Goal: Task Accomplishment & Management: Complete application form

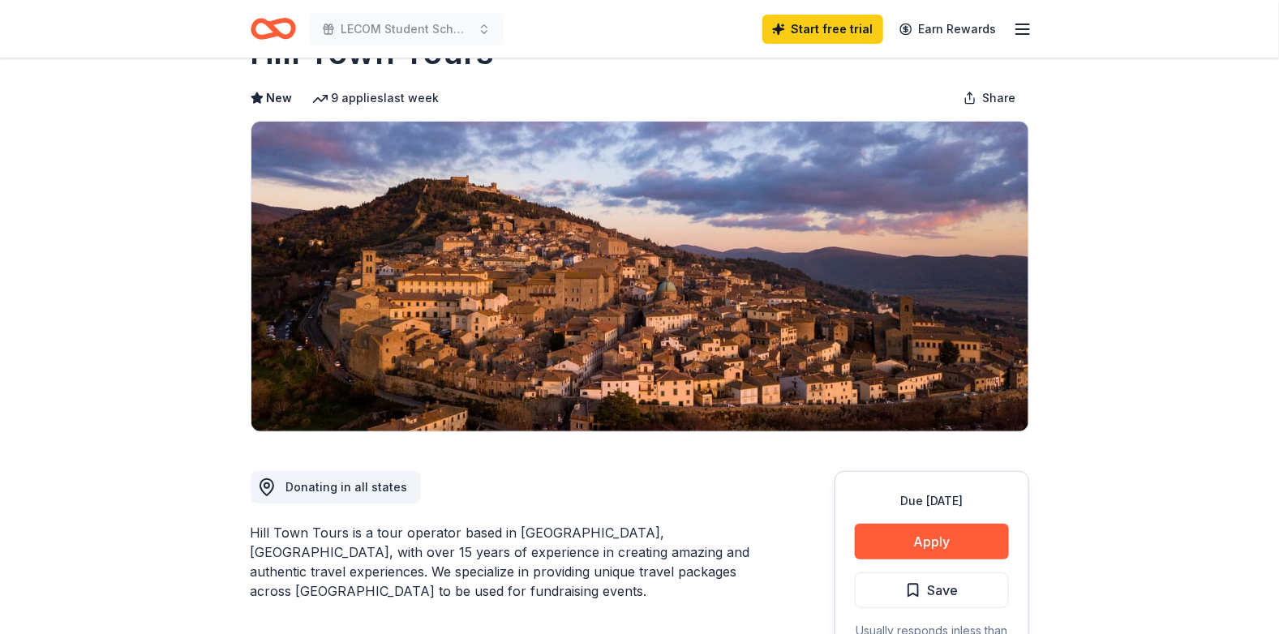
scroll to position [49, 0]
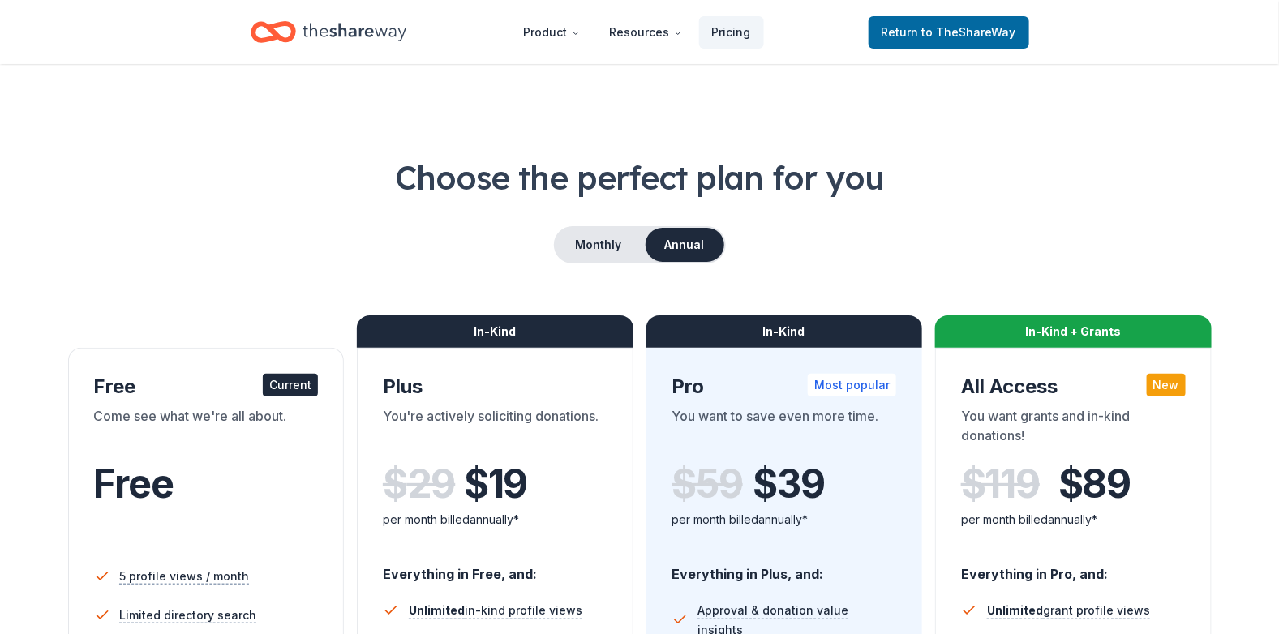
click at [173, 500] on span "Free" at bounding box center [133, 484] width 79 height 48
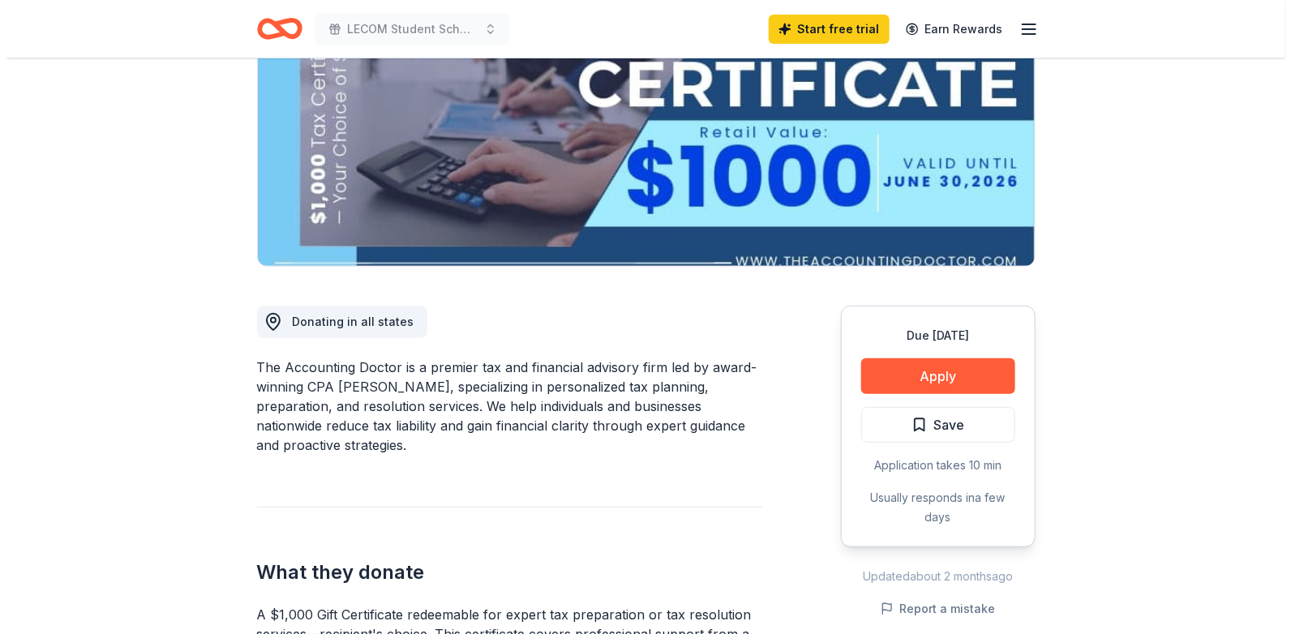
scroll to position [243, 0]
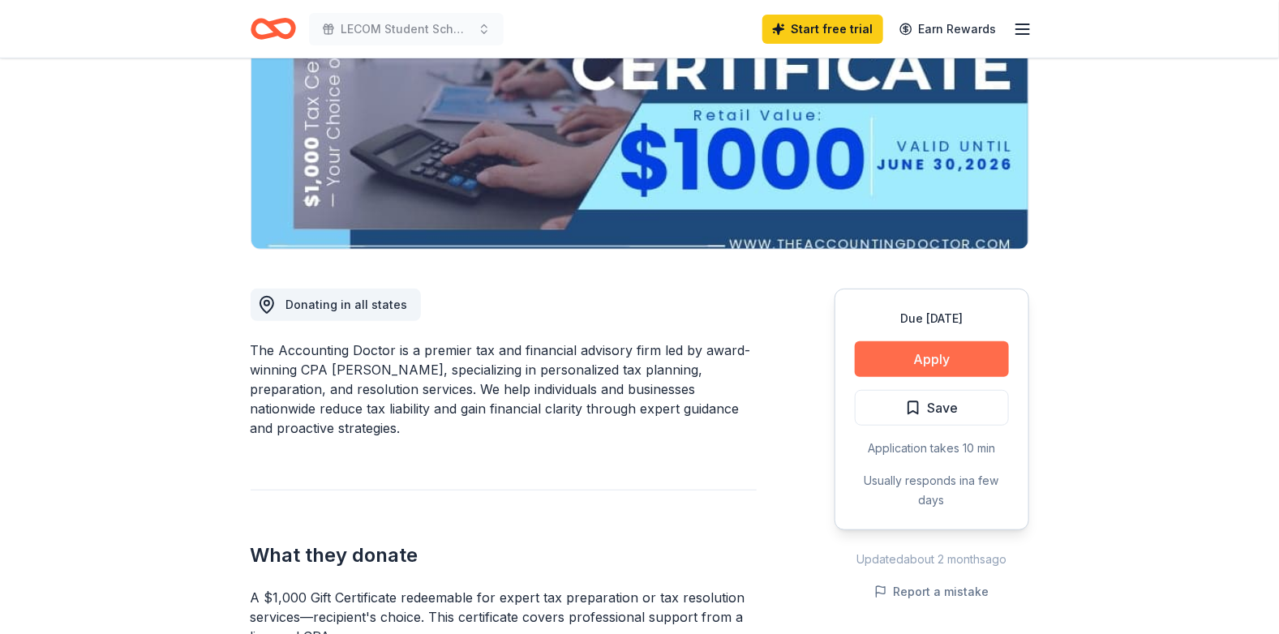
click at [924, 351] on button "Apply" at bounding box center [932, 359] width 154 height 36
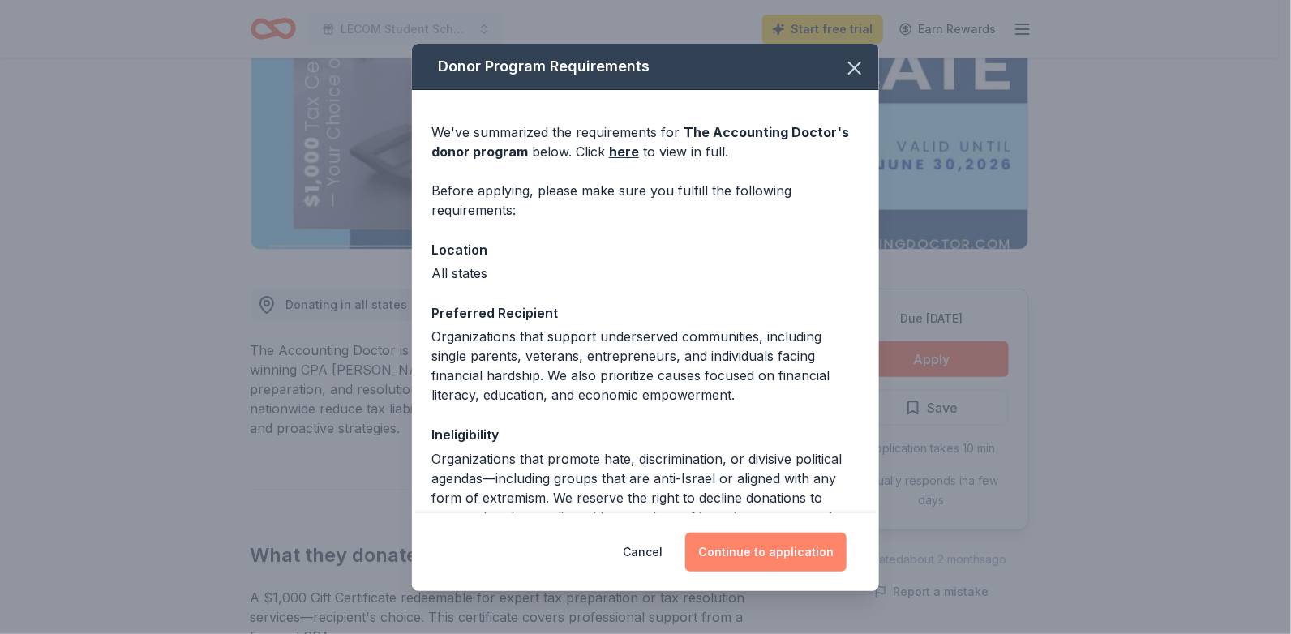
click at [773, 545] on button "Continue to application" at bounding box center [765, 552] width 161 height 39
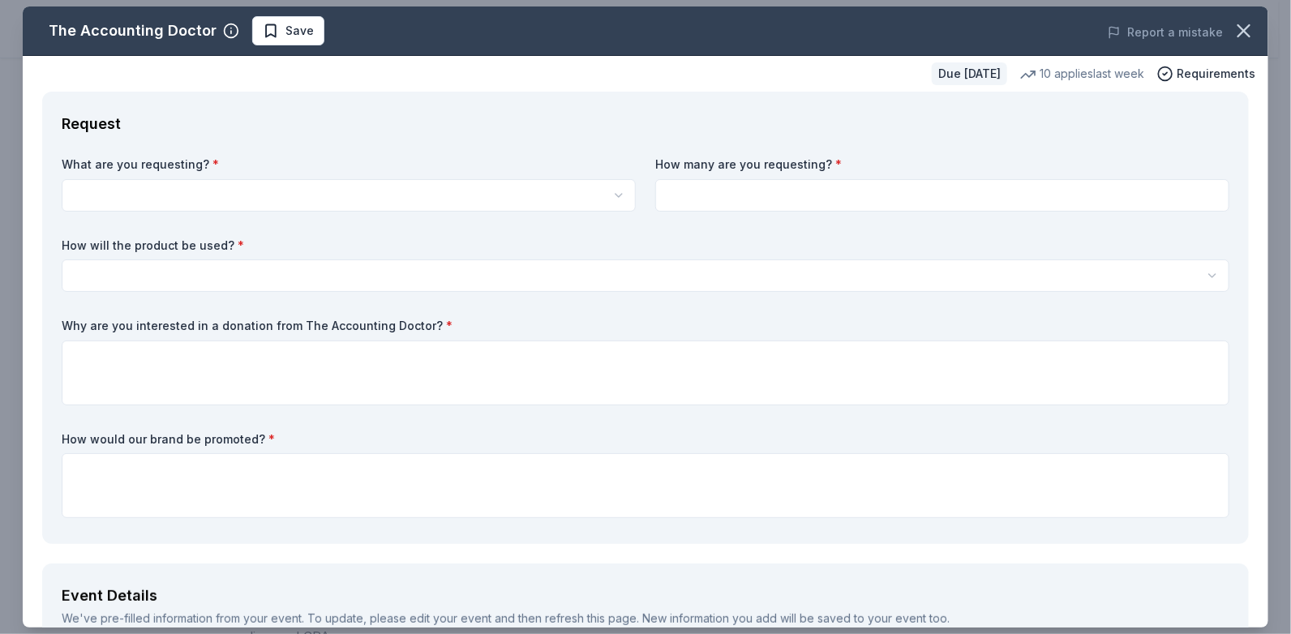
scroll to position [0, 0]
click at [236, 188] on html "LECOM Student Scholarship Fund Annual Gala Start free trial Earn Rewards Due [D…" at bounding box center [645, 317] width 1291 height 634
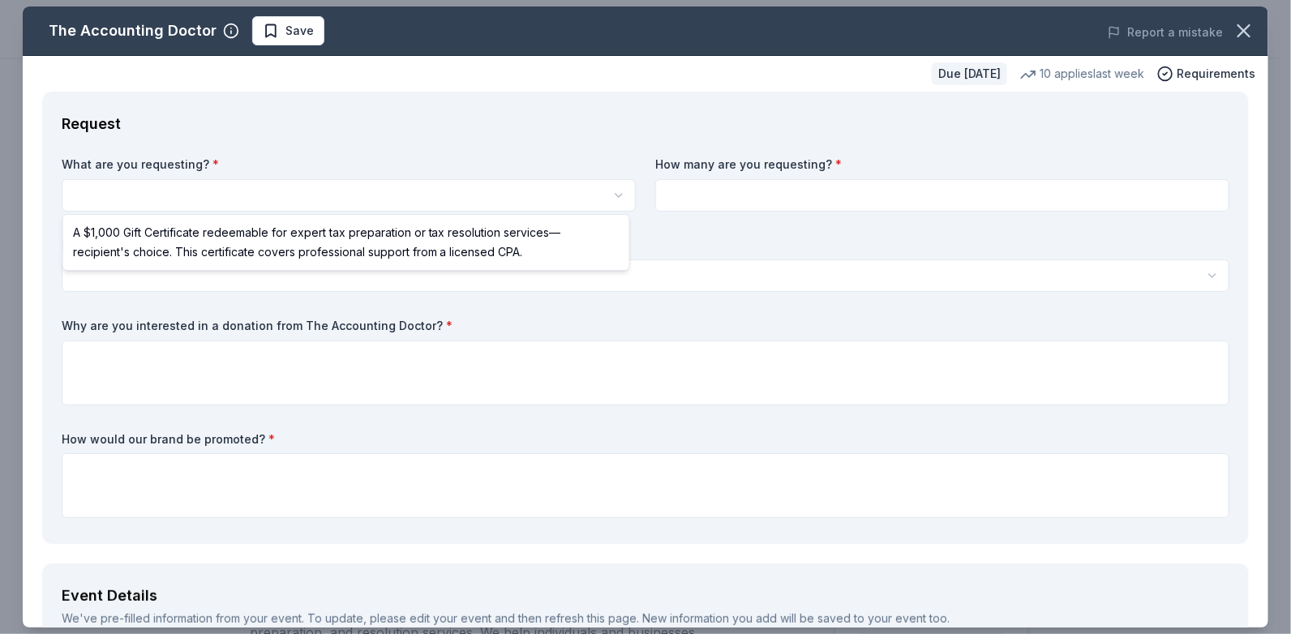
select select "A $1,000 Gift Certificate redeemable for expert tax preparation or tax resoluti…"
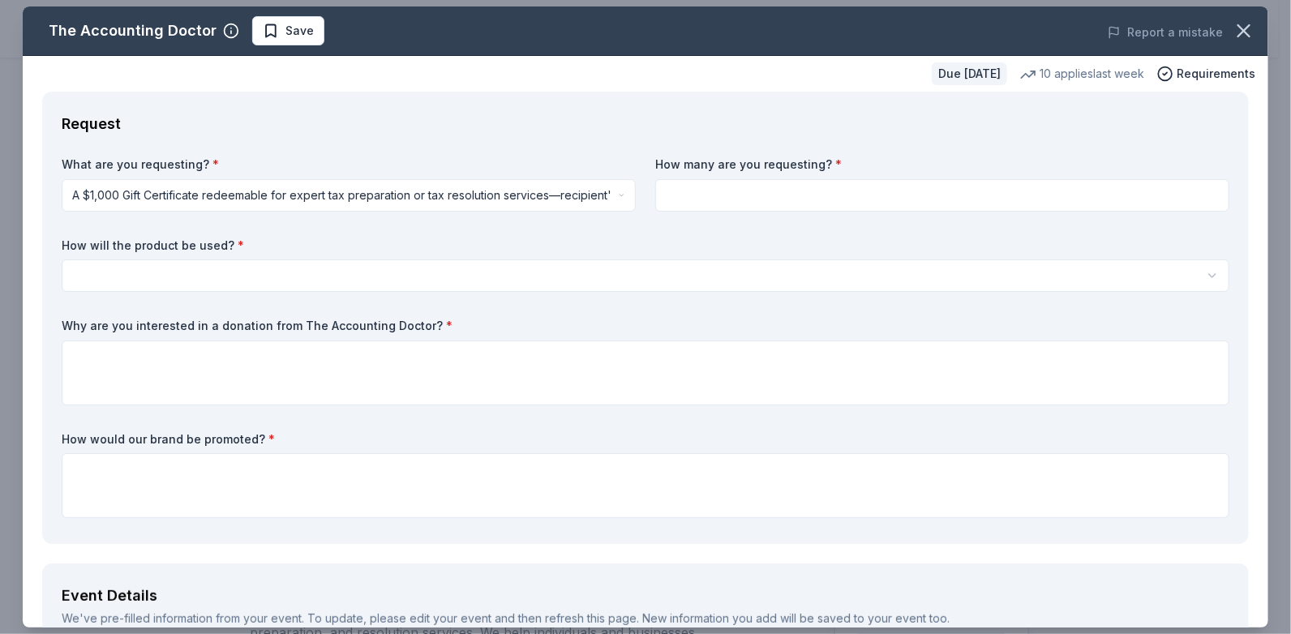
click at [759, 195] on input at bounding box center [942, 195] width 574 height 32
type input "1"
click at [182, 267] on html "LECOM Student Scholarship Fund Annual Gala Start free trial Earn Rewards Due [D…" at bounding box center [645, 317] width 1291 height 634
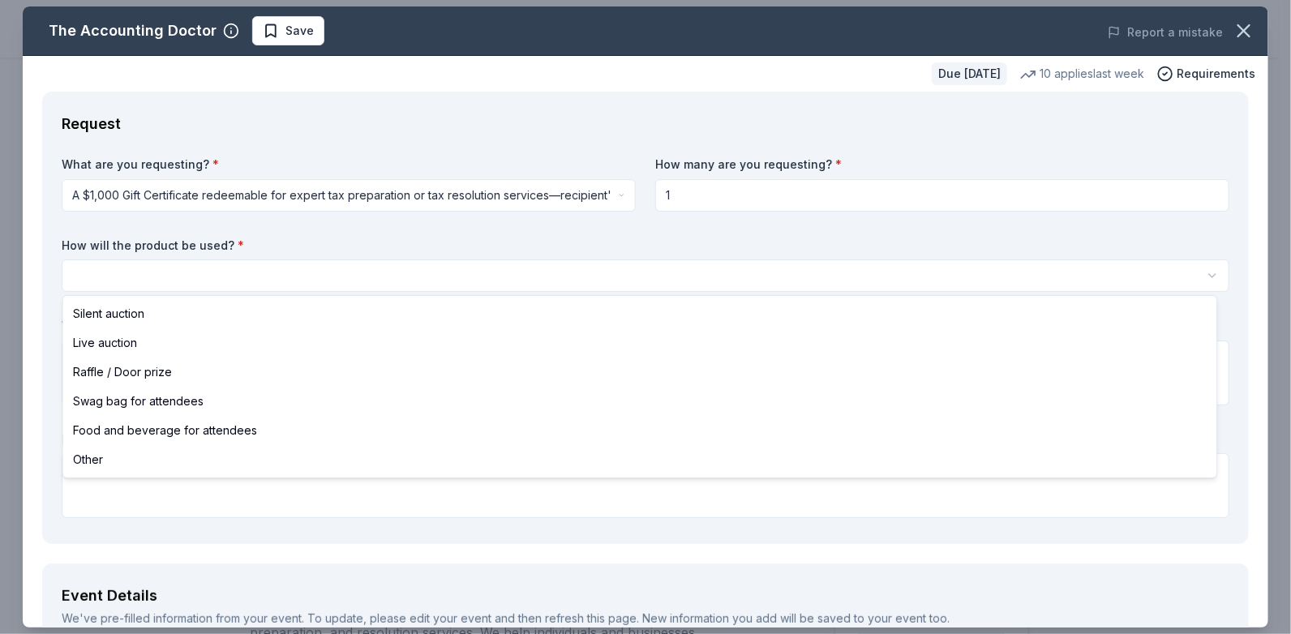
select select "liveAuction"
drag, startPoint x: 134, startPoint y: 344, endPoint x: 157, endPoint y: 345, distance: 23.6
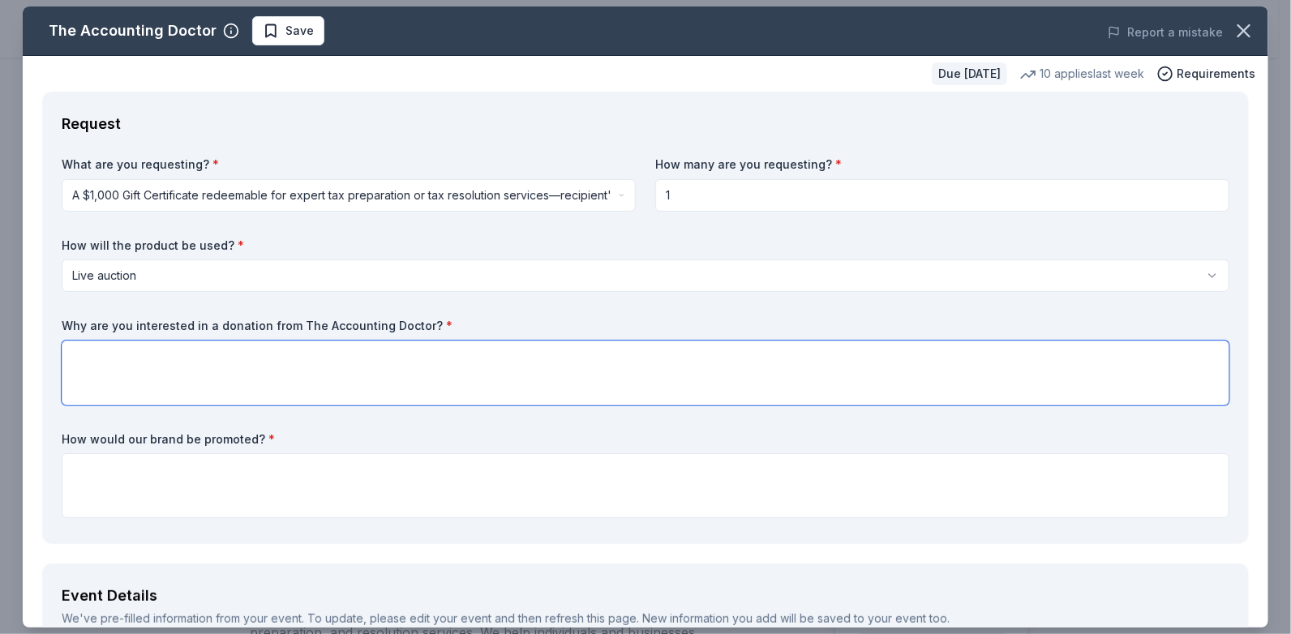
click at [218, 366] on textarea at bounding box center [646, 373] width 1168 height 65
type textarea "It is a great prize and I believe it will help raise a lot of money for our Stu…"
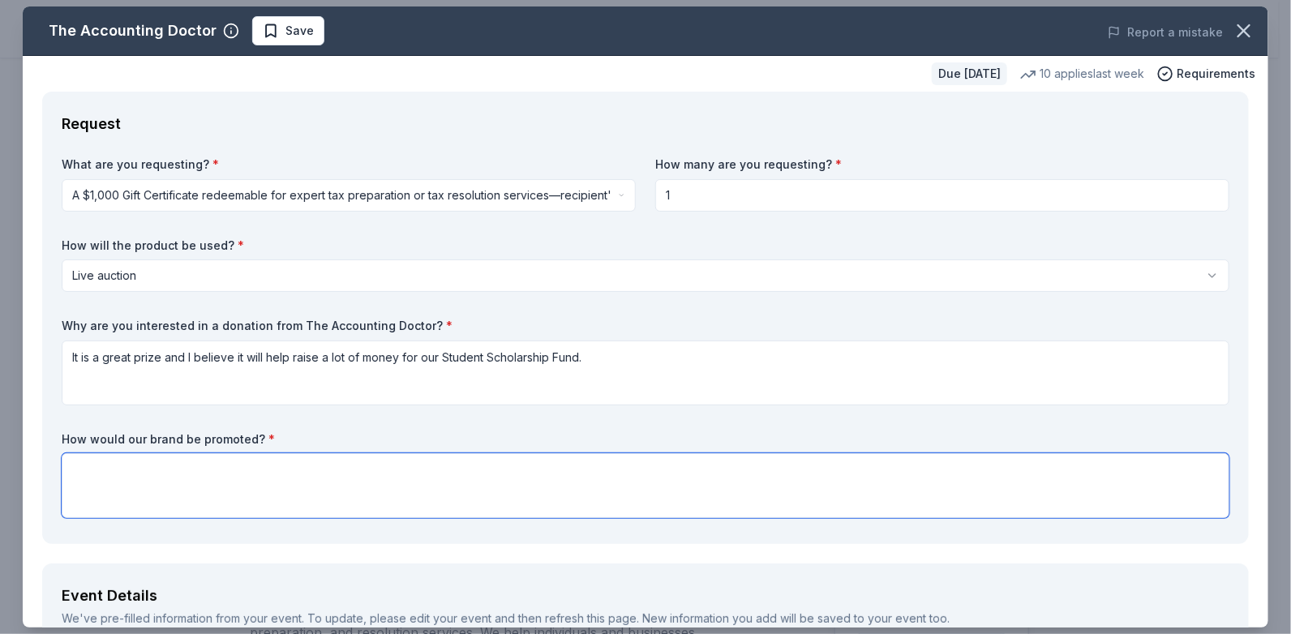
click at [86, 462] on textarea at bounding box center [646, 485] width 1168 height 65
type textarea "It would be listed in our program and on the table with the contribution and al…"
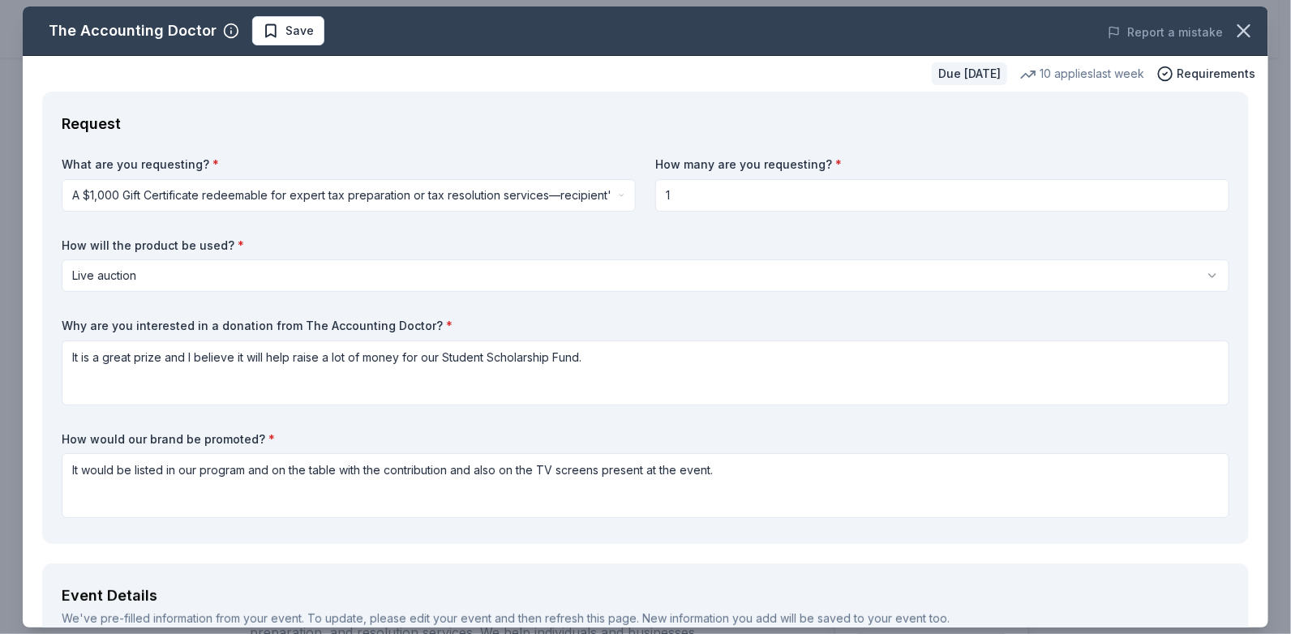
type textarea "We would greatly appreciate your donation! Thank you for your consideration."
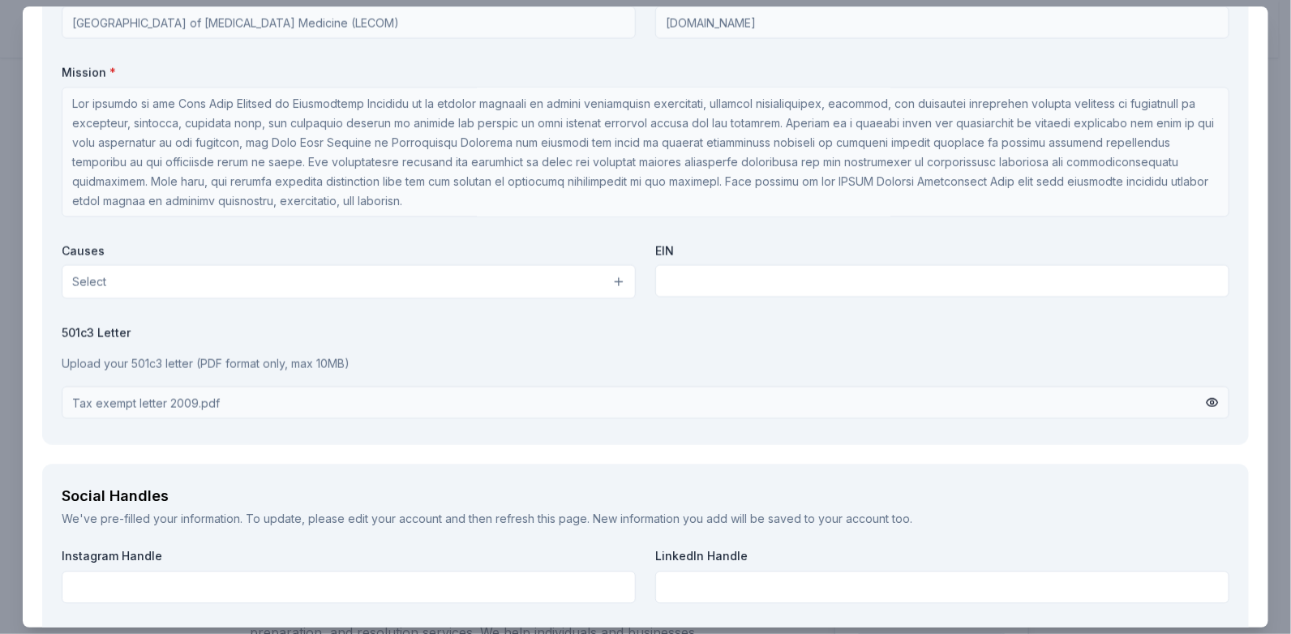
scroll to position [1476, 0]
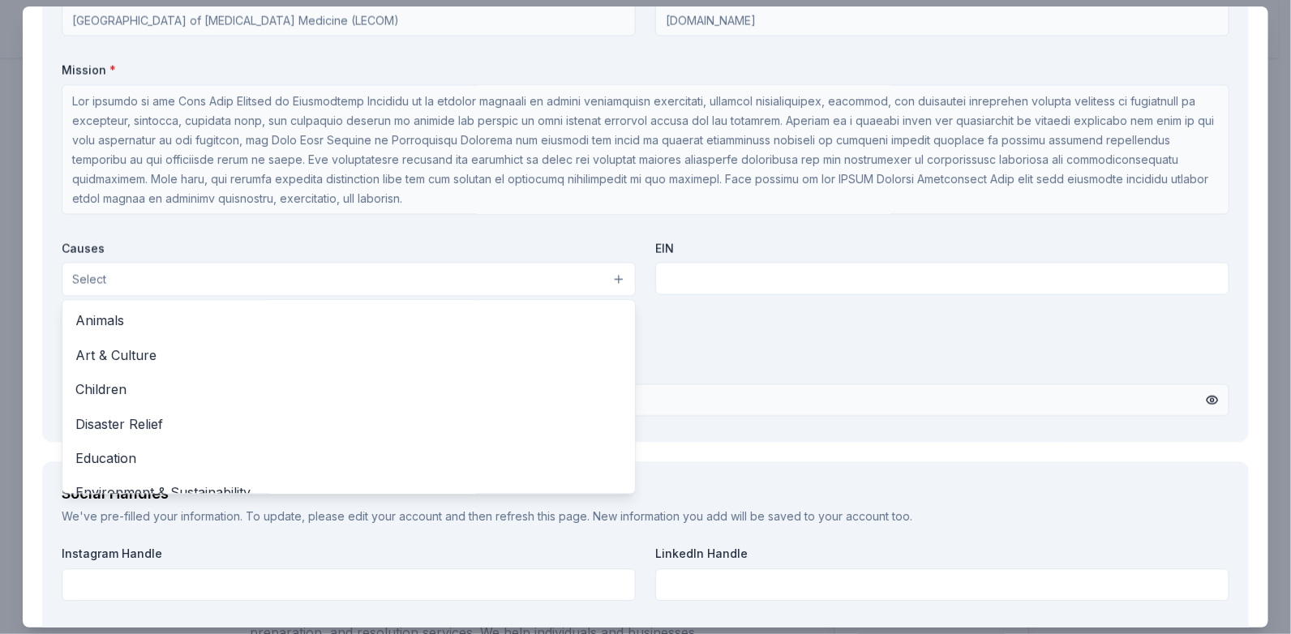
click at [612, 281] on button "Select" at bounding box center [349, 279] width 574 height 34
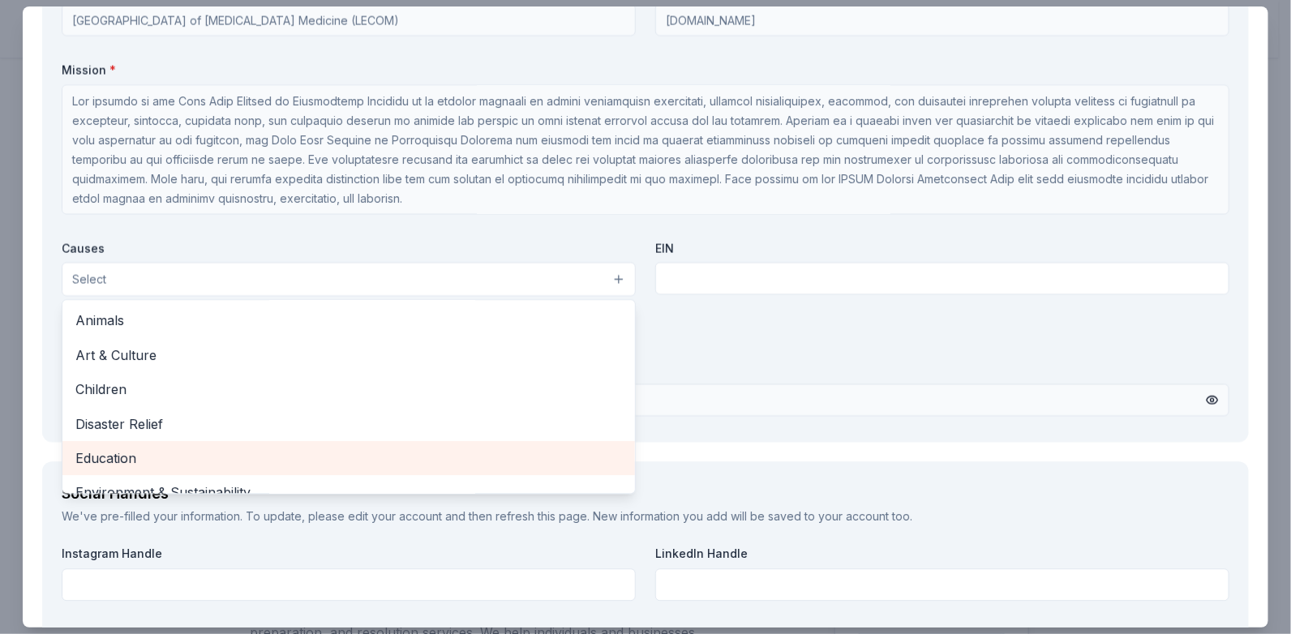
click at [137, 450] on span "Education" at bounding box center [348, 458] width 547 height 21
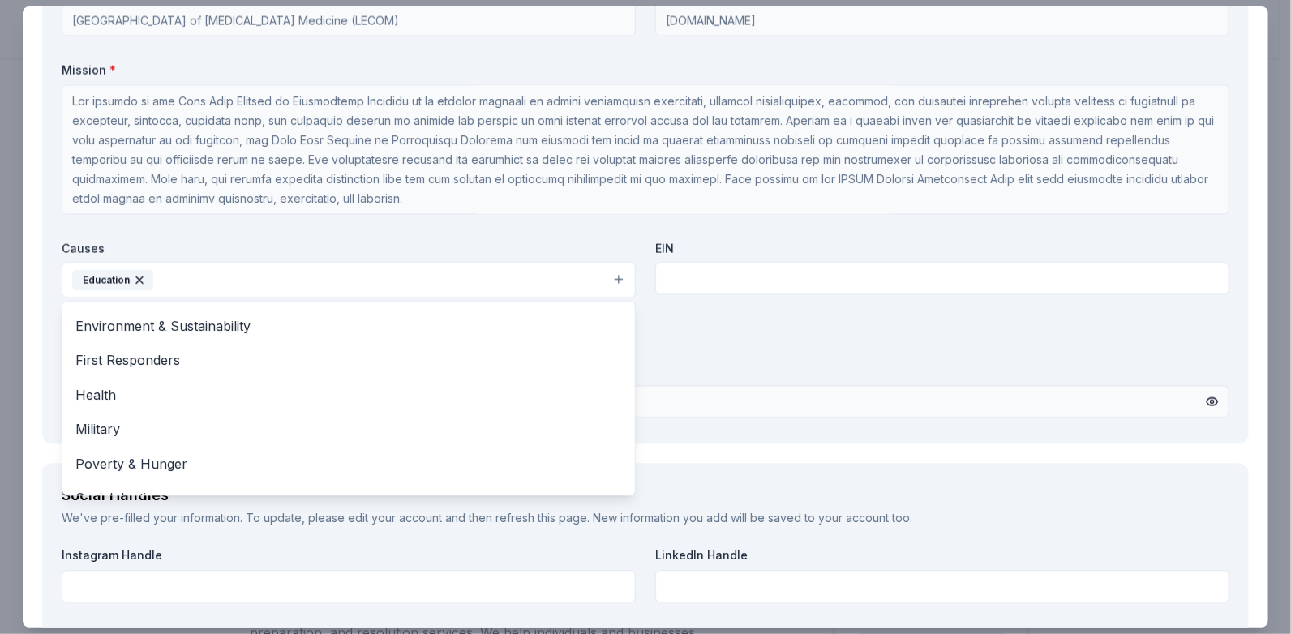
scroll to position [135, 0]
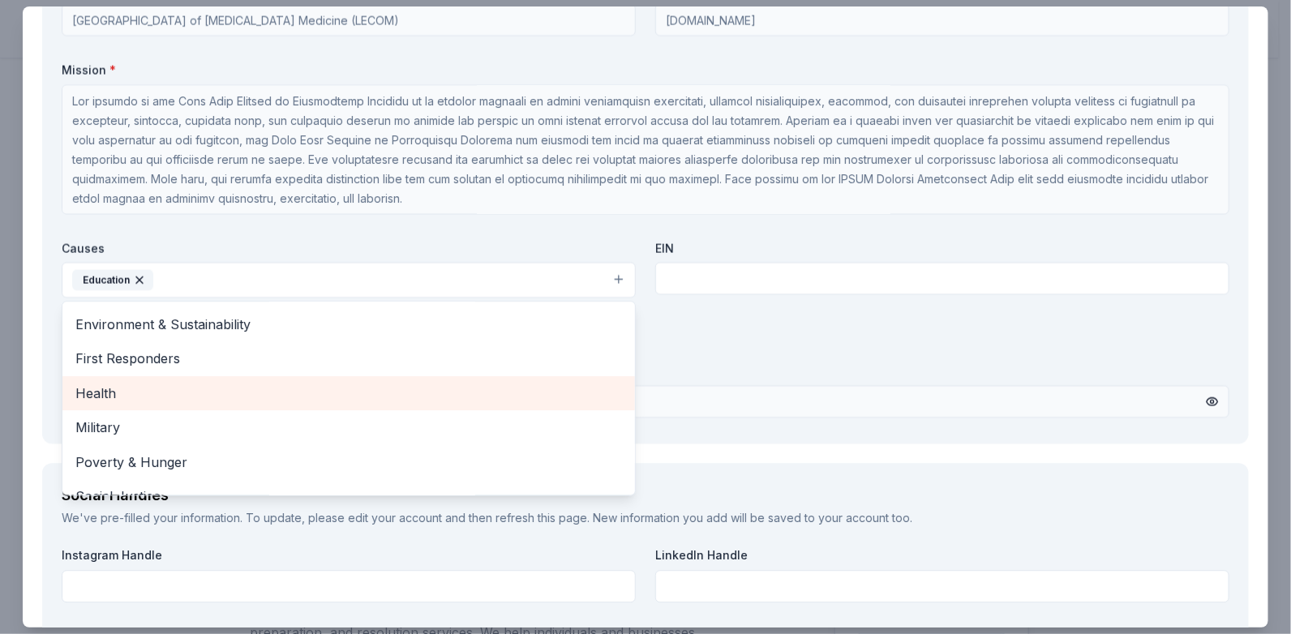
click at [123, 390] on span "Health" at bounding box center [348, 393] width 547 height 21
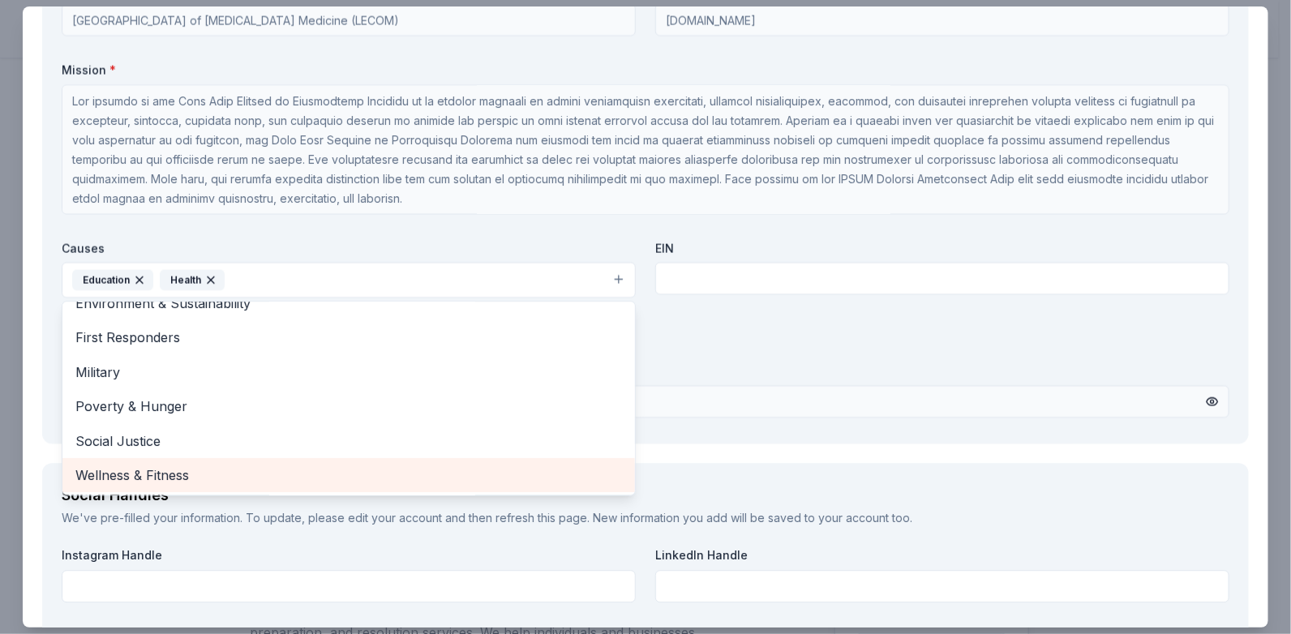
click at [167, 474] on span "Wellness & Fitness" at bounding box center [348, 475] width 547 height 21
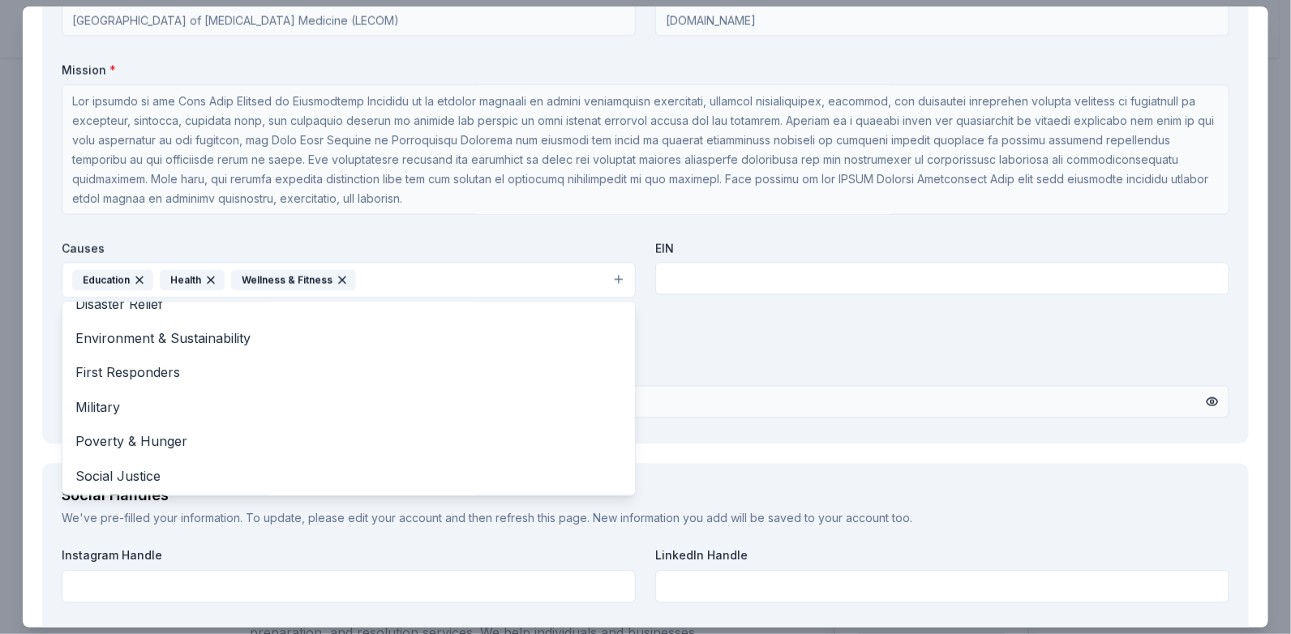
click at [768, 350] on div "Organization Name * [GEOGRAPHIC_DATA] of [MEDICAL_DATA] Medicine (LECOM) Organi…" at bounding box center [646, 202] width 1168 height 443
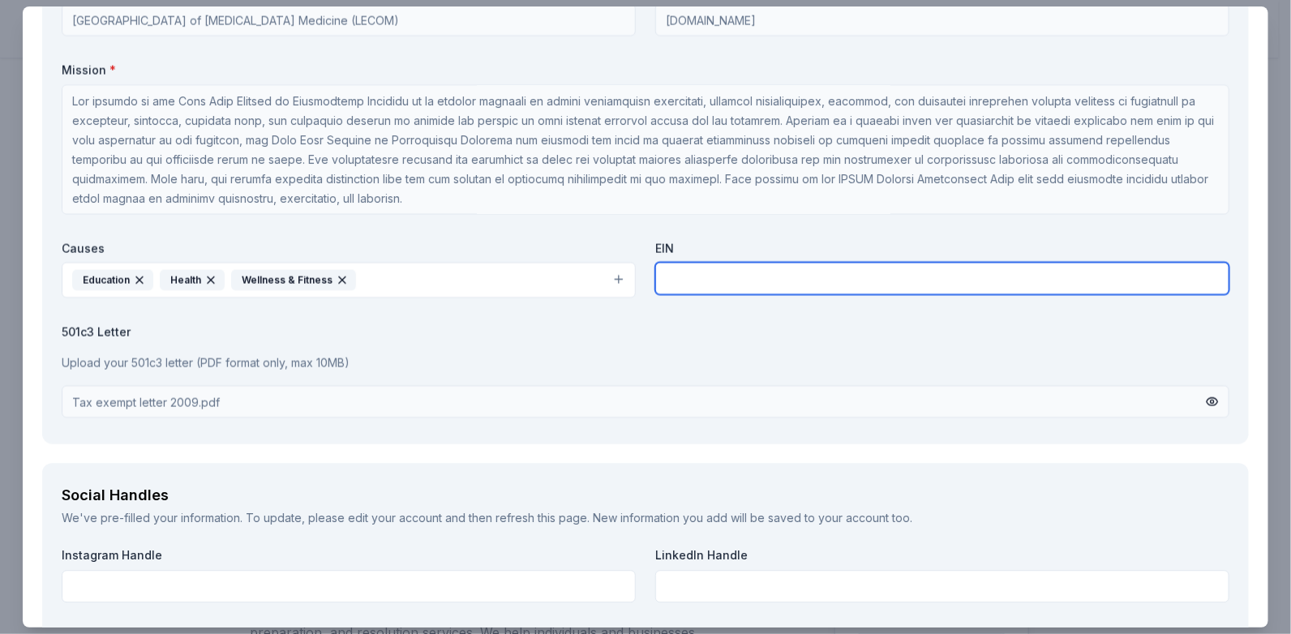
click at [688, 276] on input "text" at bounding box center [942, 278] width 574 height 32
type input "[US_EMPLOYER_IDENTIFICATION_NUMBER]"
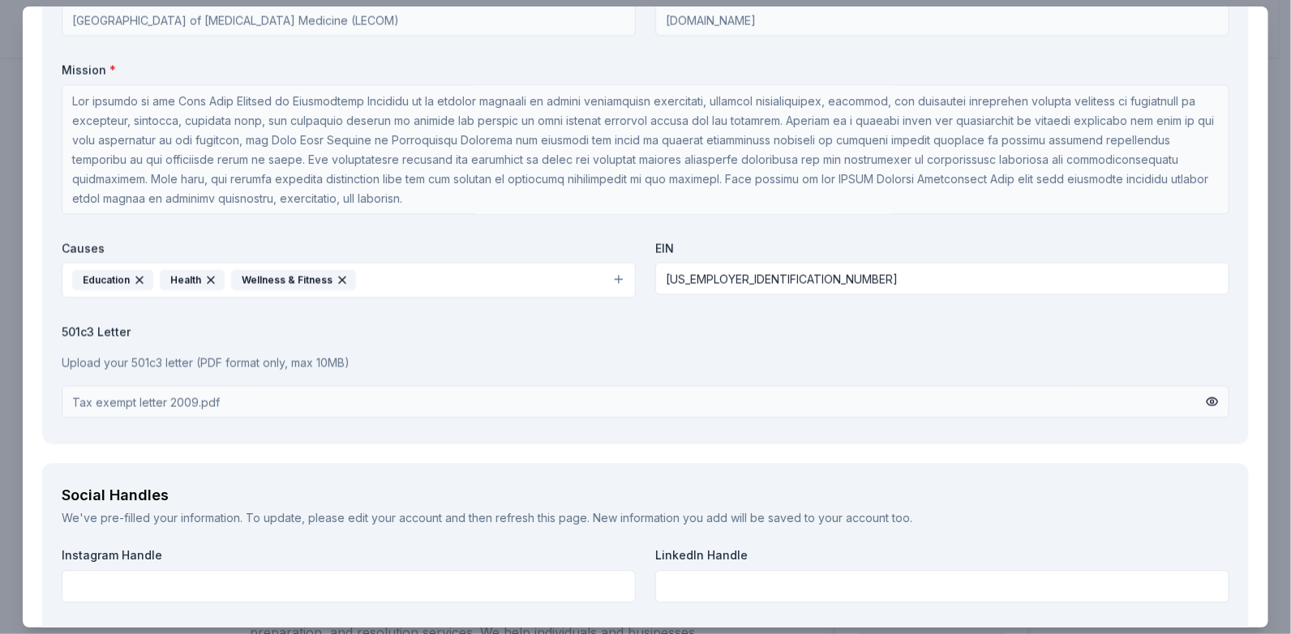
click at [295, 397] on div "Tax exempt letter 2009.pdf" at bounding box center [646, 401] width 1168 height 32
click at [197, 399] on div "Tax exempt letter 2009.pdf" at bounding box center [146, 401] width 148 height 18
click at [1206, 401] on button at bounding box center [1212, 401] width 13 height 18
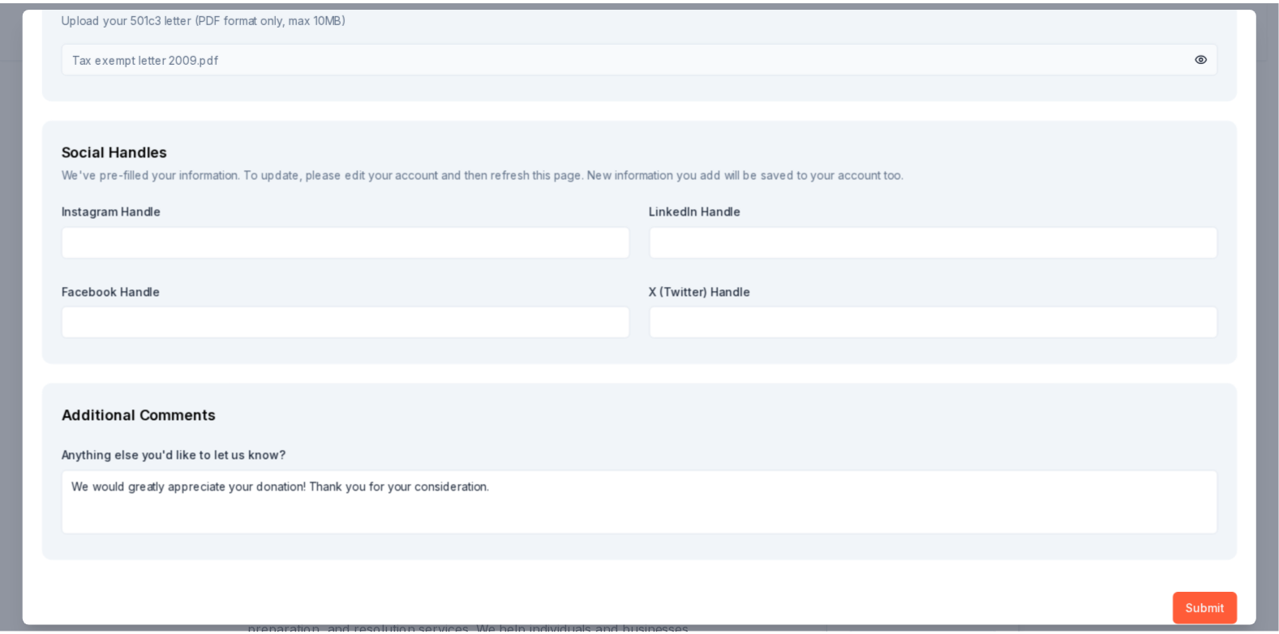
scroll to position [1837, 0]
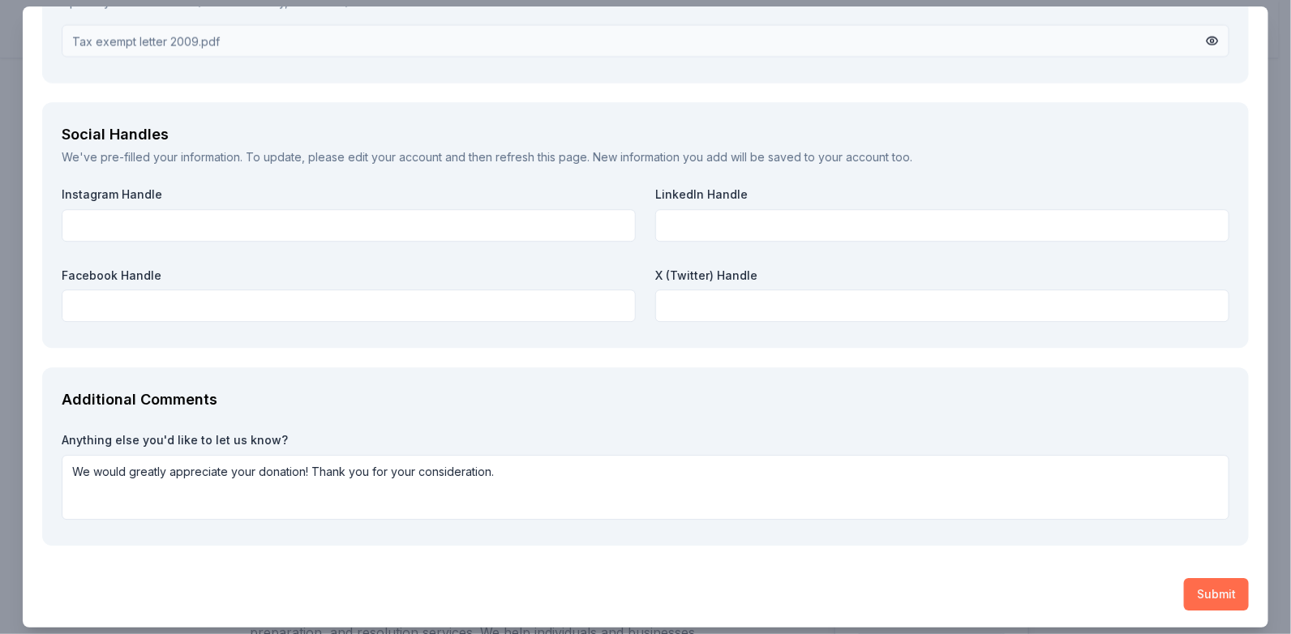
click at [1207, 589] on button "Submit" at bounding box center [1216, 594] width 65 height 32
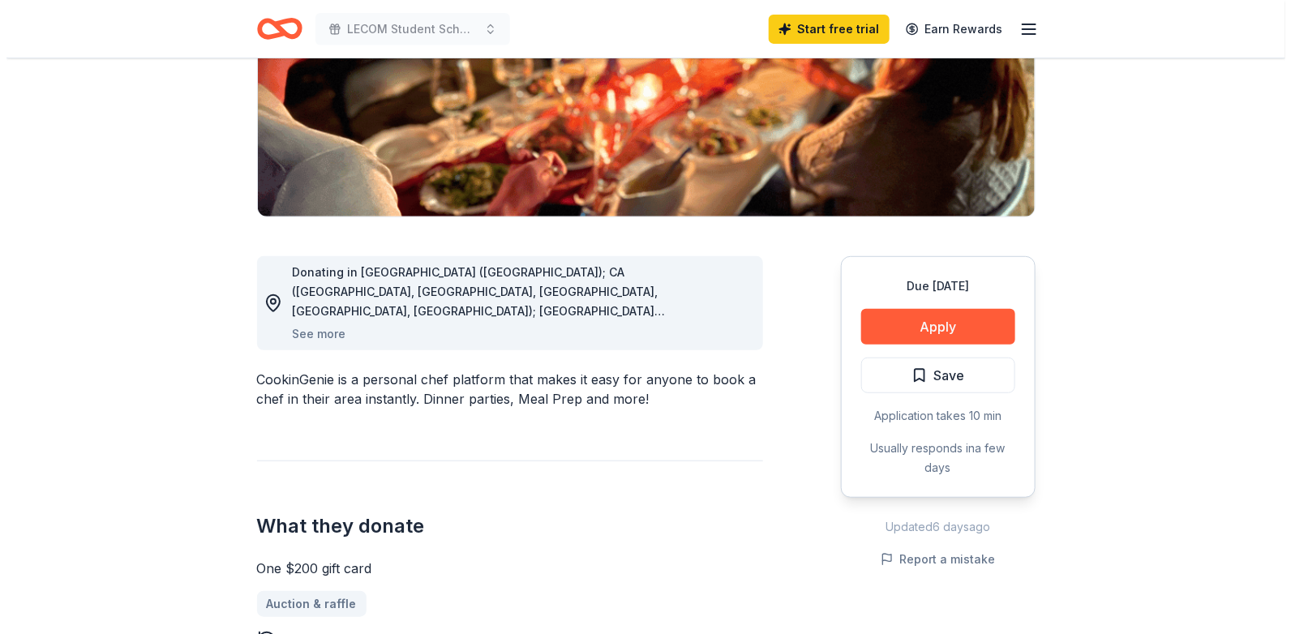
scroll to position [282, 0]
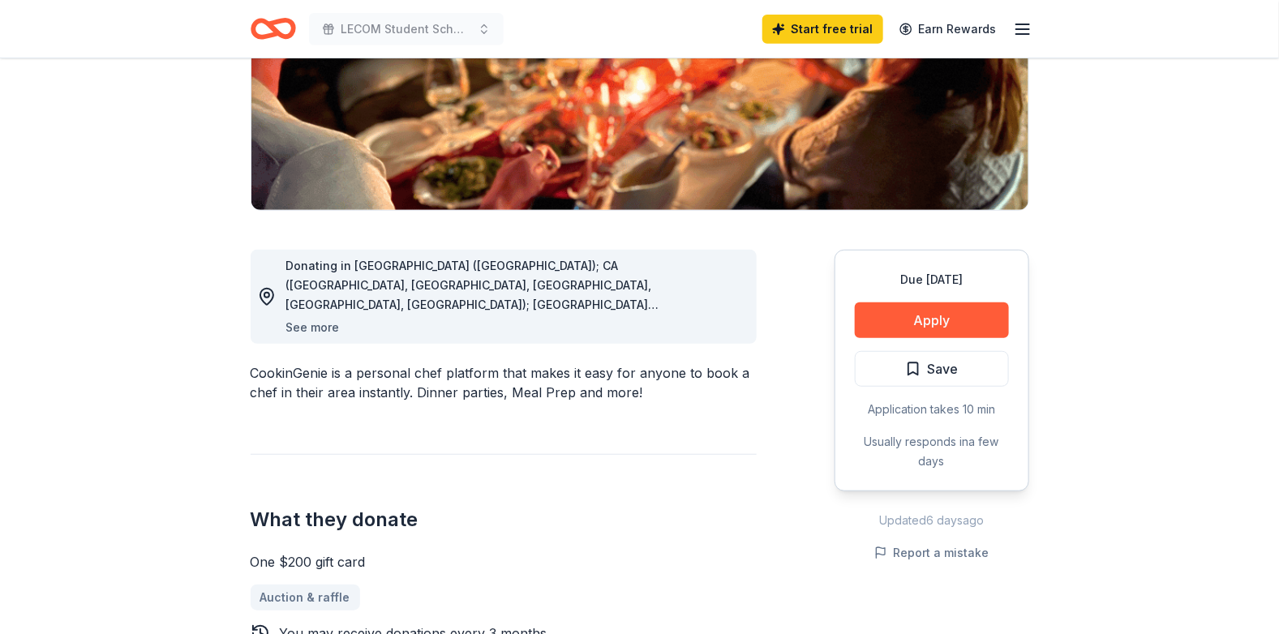
click at [315, 328] on button "See more" at bounding box center [313, 327] width 54 height 19
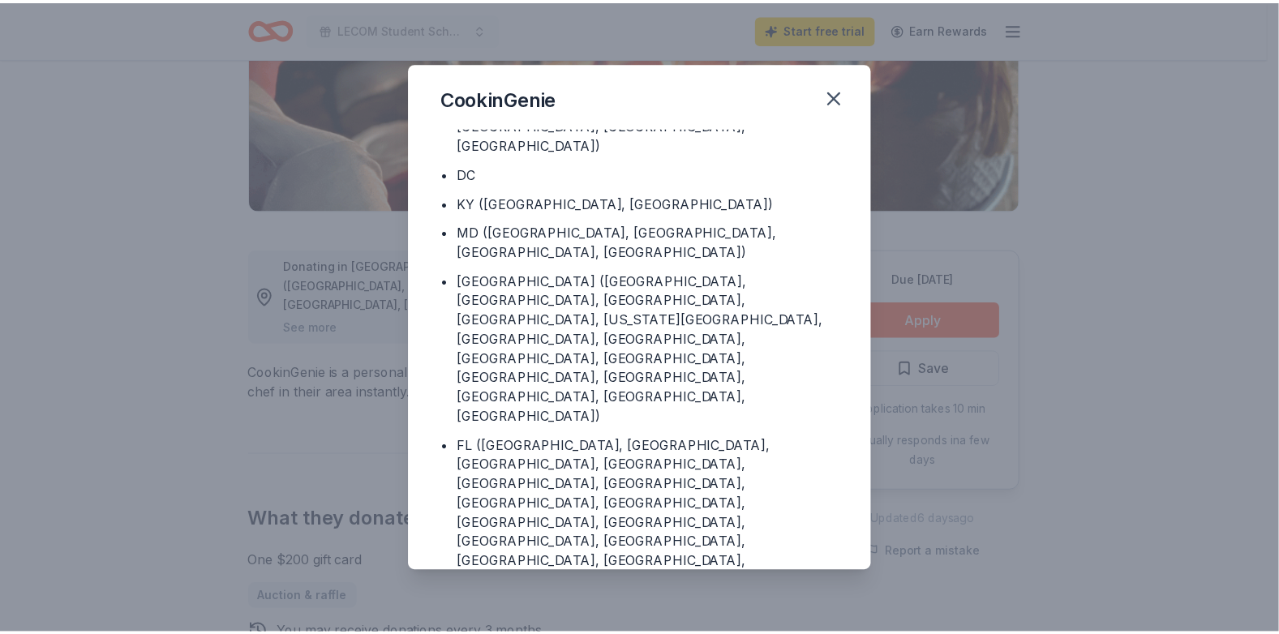
scroll to position [158, 0]
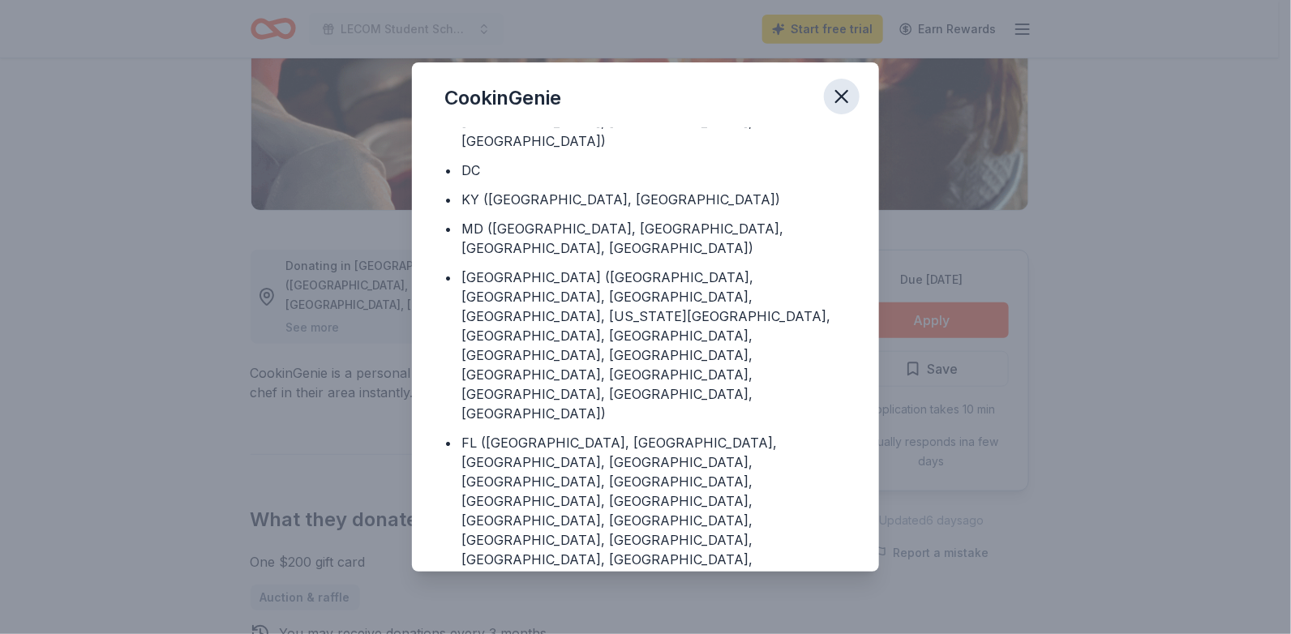
click at [839, 98] on icon "button" at bounding box center [841, 96] width 11 height 11
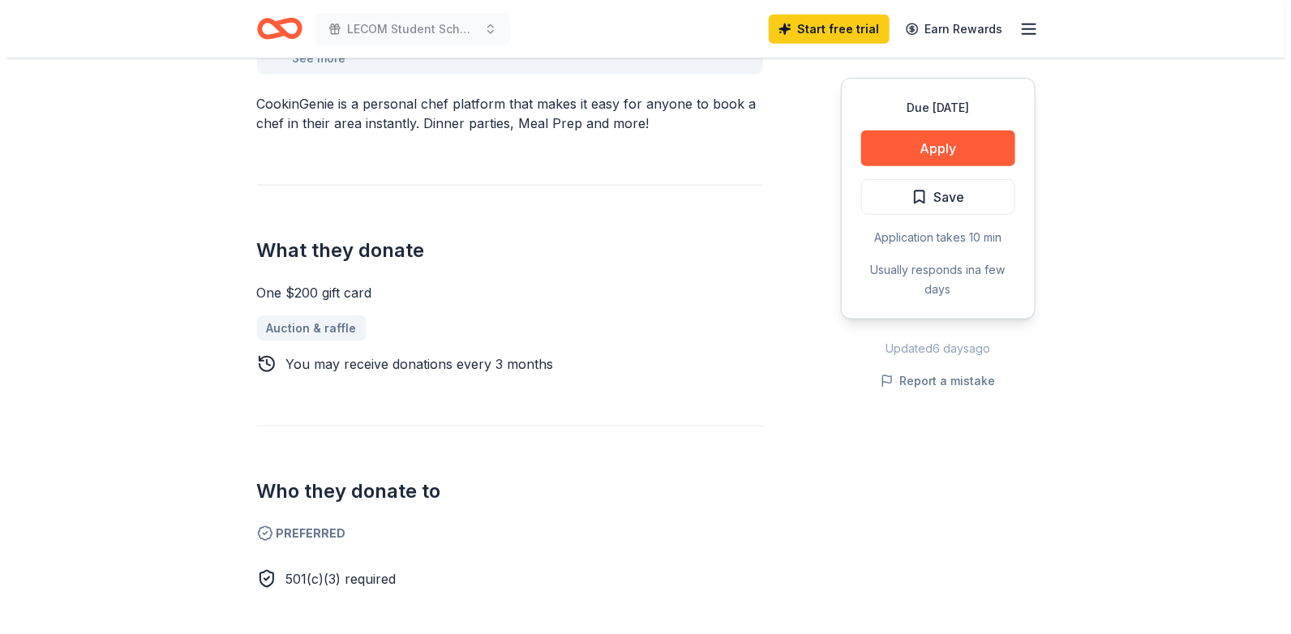
scroll to position [558, 0]
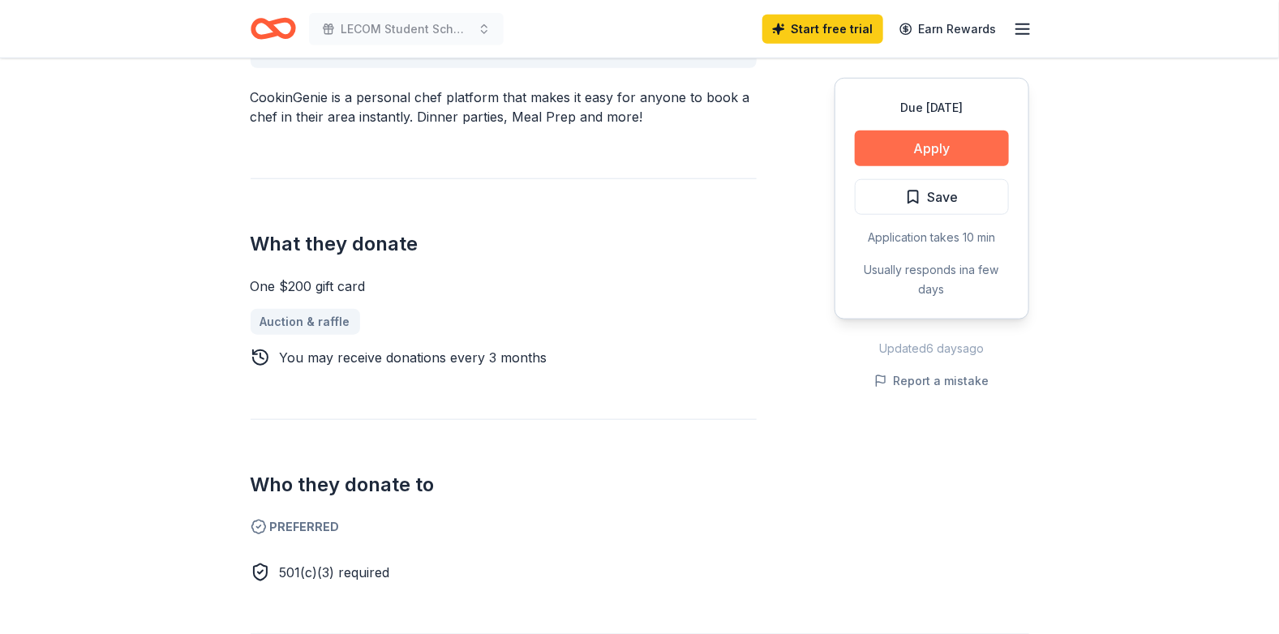
click at [924, 153] on button "Apply" at bounding box center [932, 149] width 154 height 36
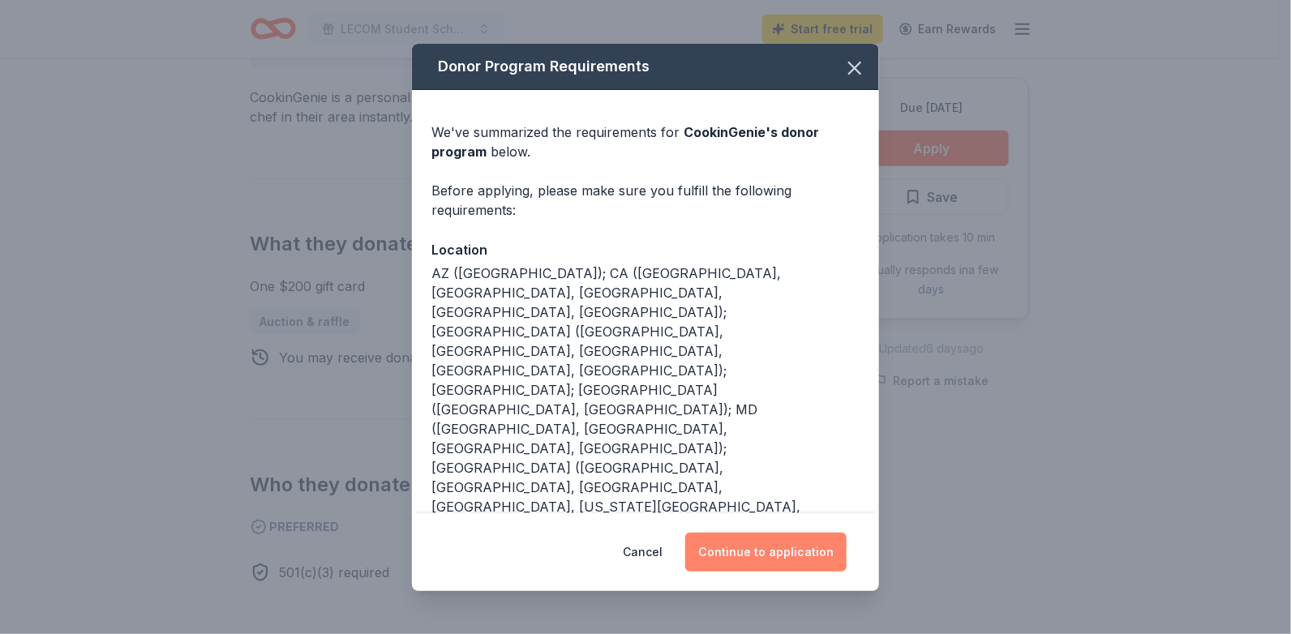
click at [776, 547] on button "Continue to application" at bounding box center [765, 552] width 161 height 39
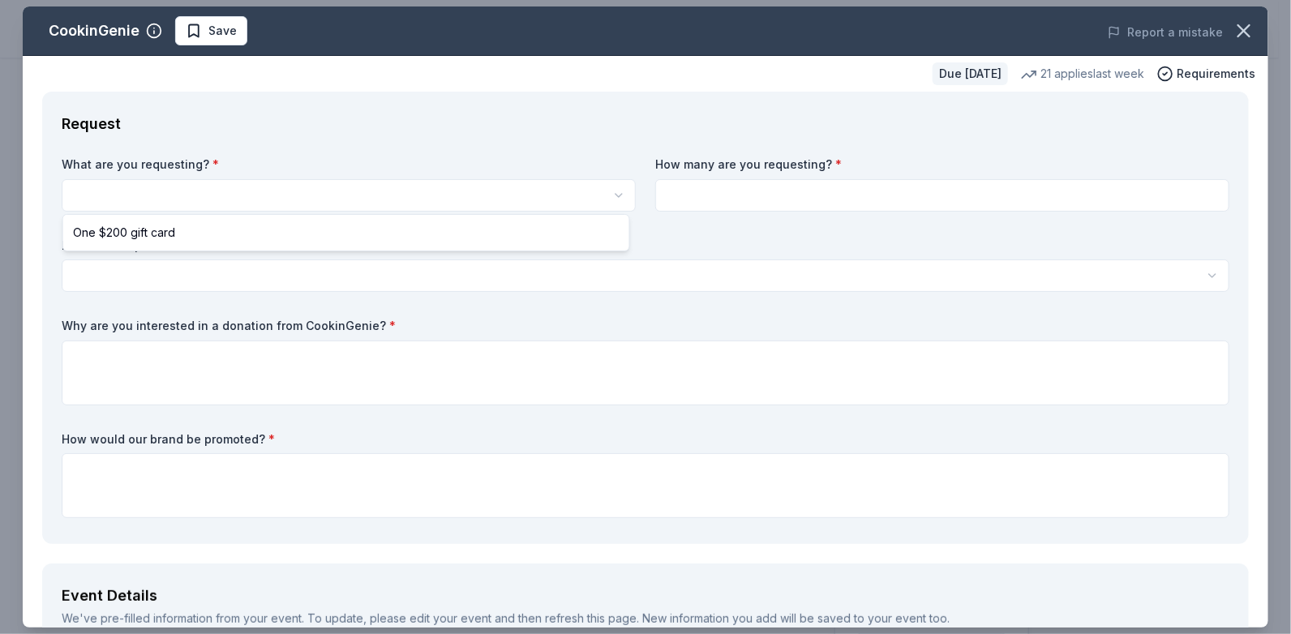
scroll to position [0, 0]
click at [611, 192] on html "LECOM Student Scholarship Fund Annual Gala Start free trial Earn Rewards Due in…" at bounding box center [645, 317] width 1291 height 634
select select "One $200 gift card"
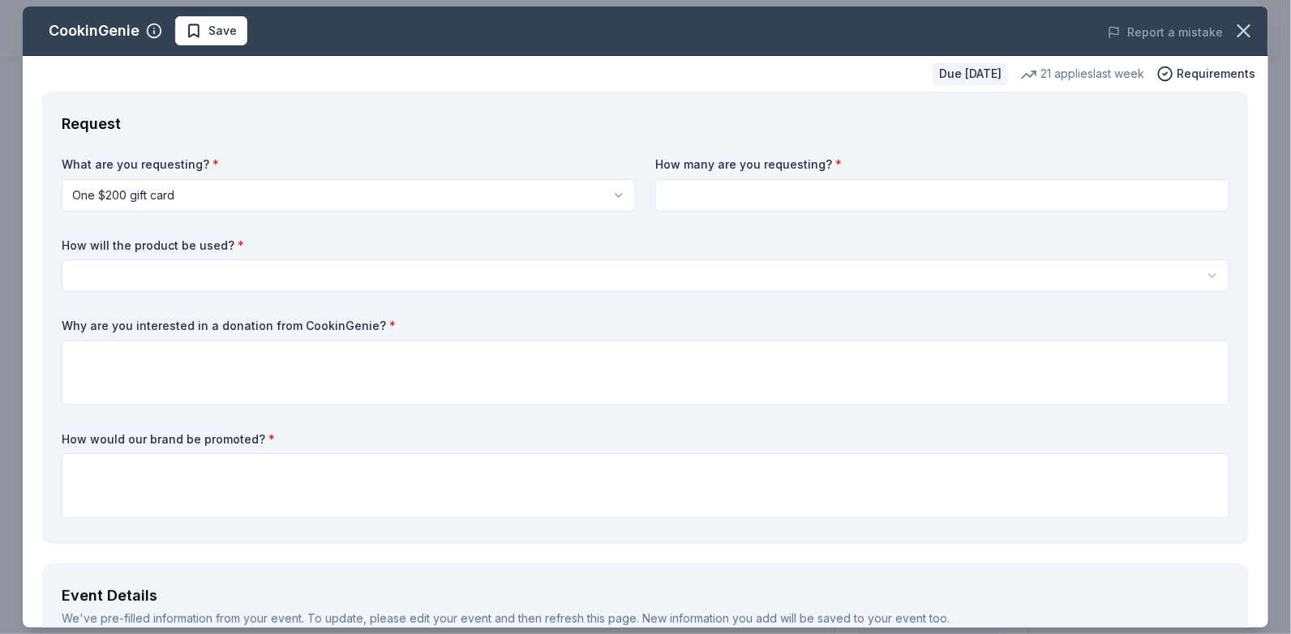
click at [743, 200] on input at bounding box center [942, 195] width 574 height 32
click at [670, 191] on input at bounding box center [942, 195] width 574 height 32
type input "2"
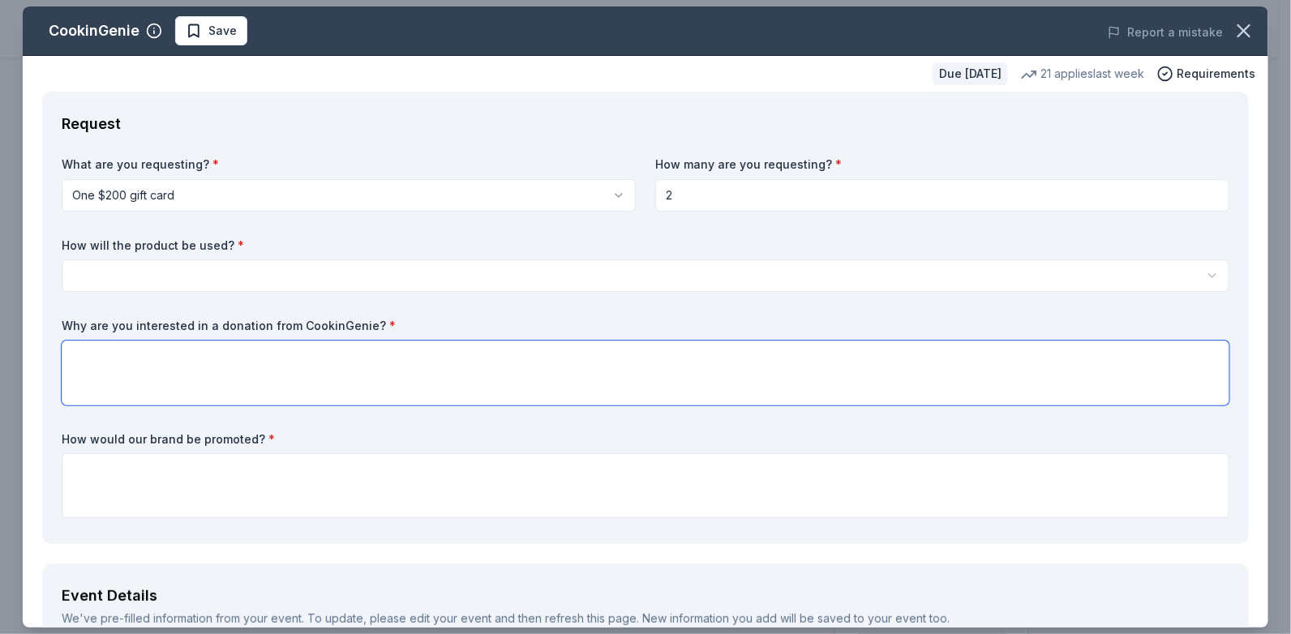
type textarea "Everyone loves good wine and also learning about them. I believe this will be a…"
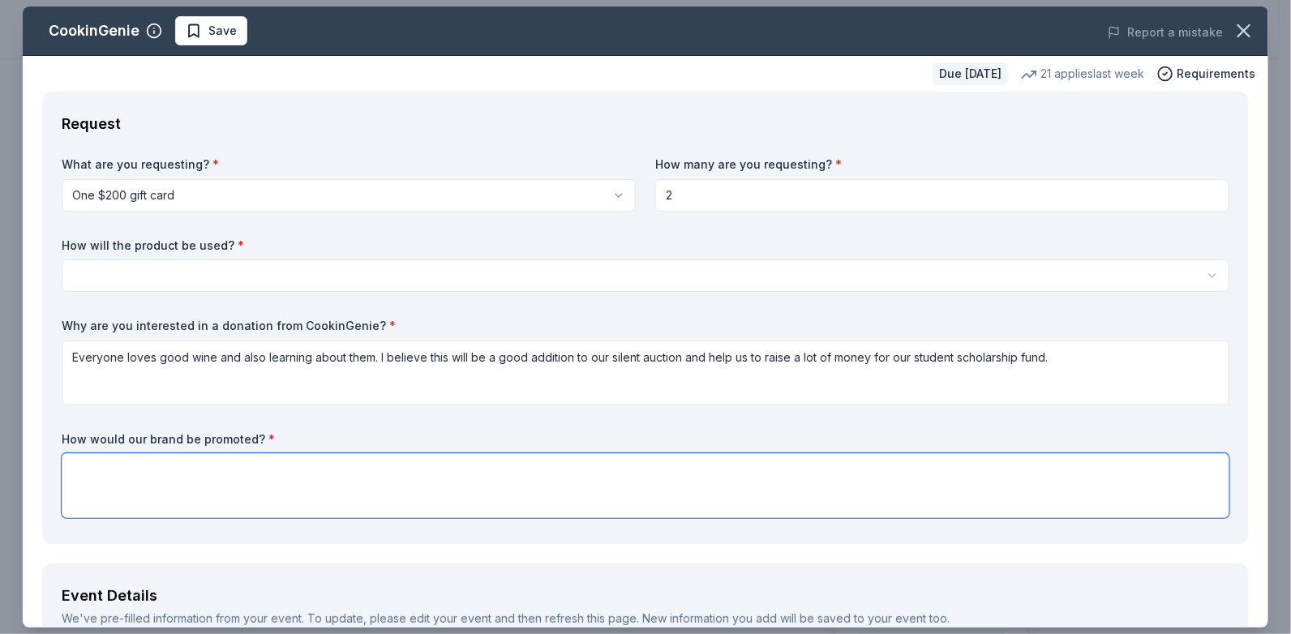
type textarea "It would be listed in our program and on the table with the contribution and al…"
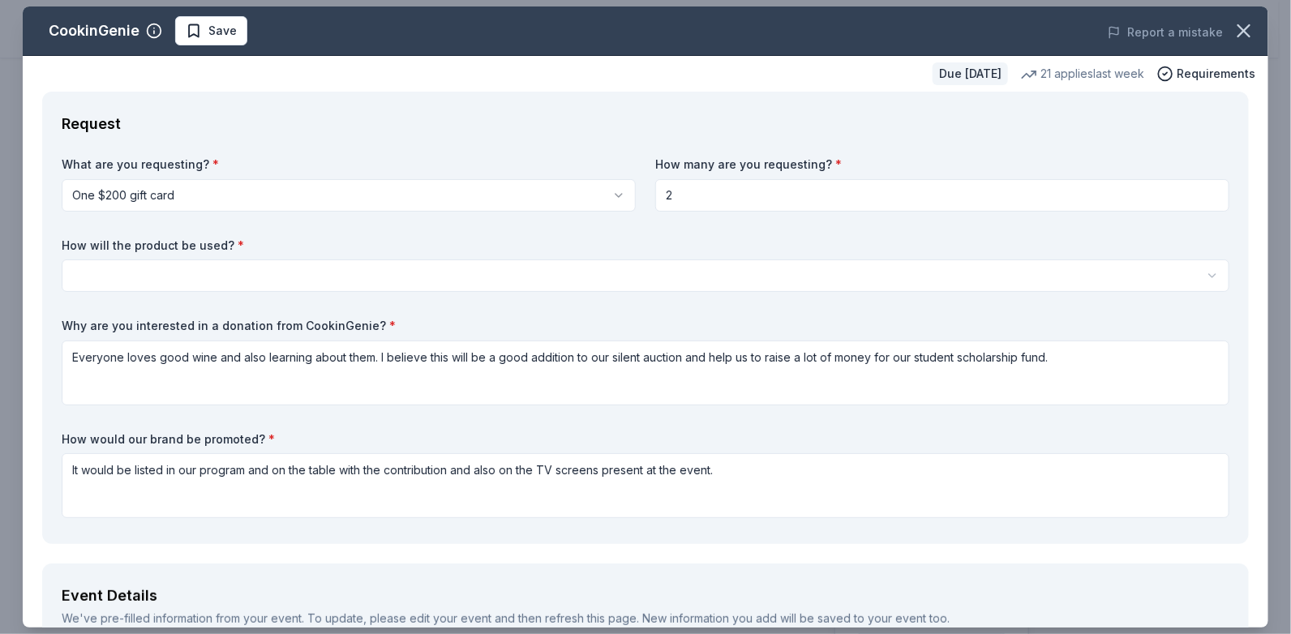
type textarea "We would greatly appreciate your donation! Thank you for your consideration."
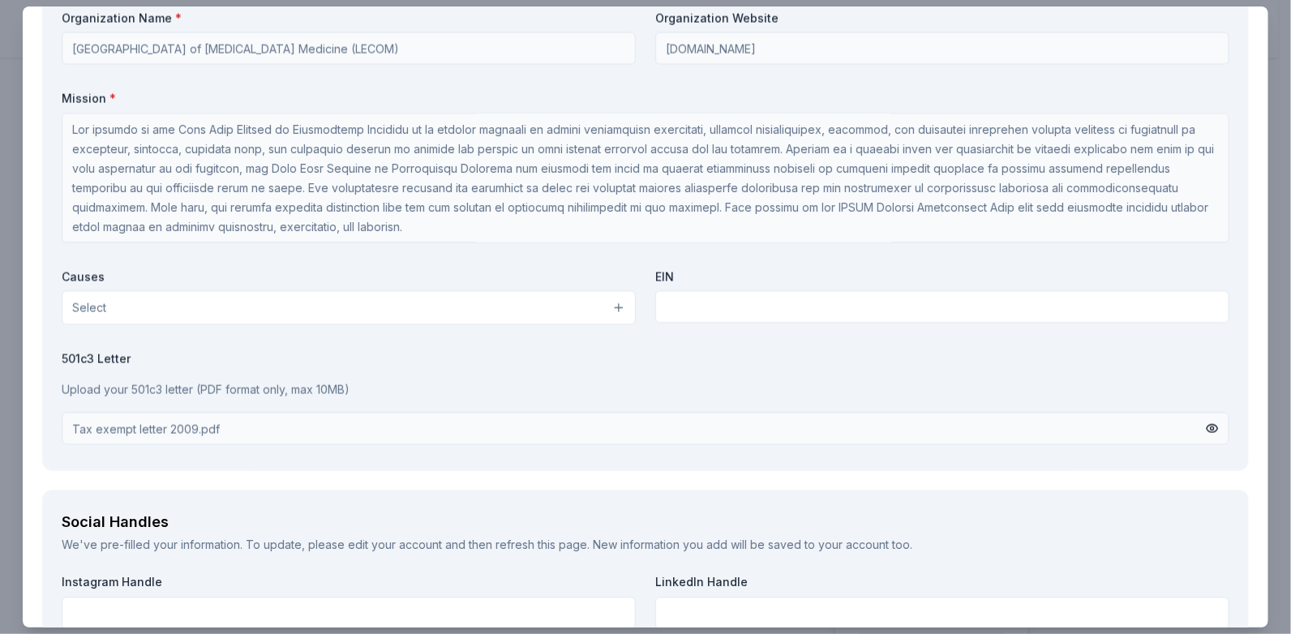
scroll to position [1445, 0]
click at [603, 308] on button "Select" at bounding box center [349, 310] width 574 height 34
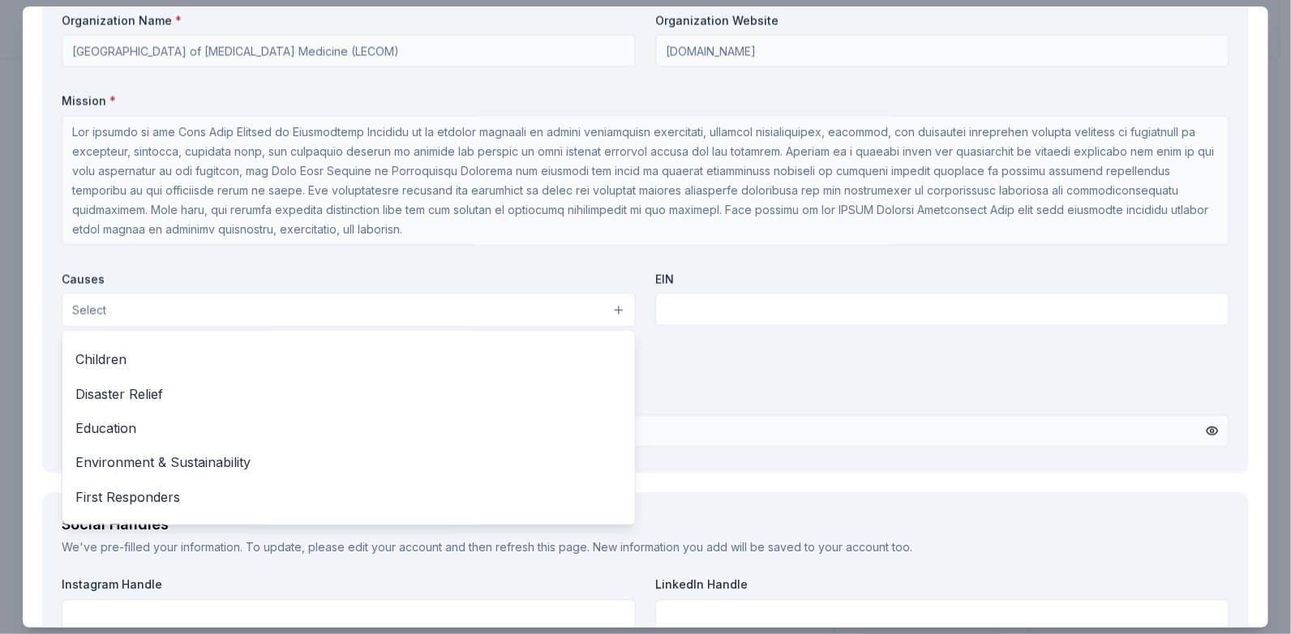
scroll to position [63, 0]
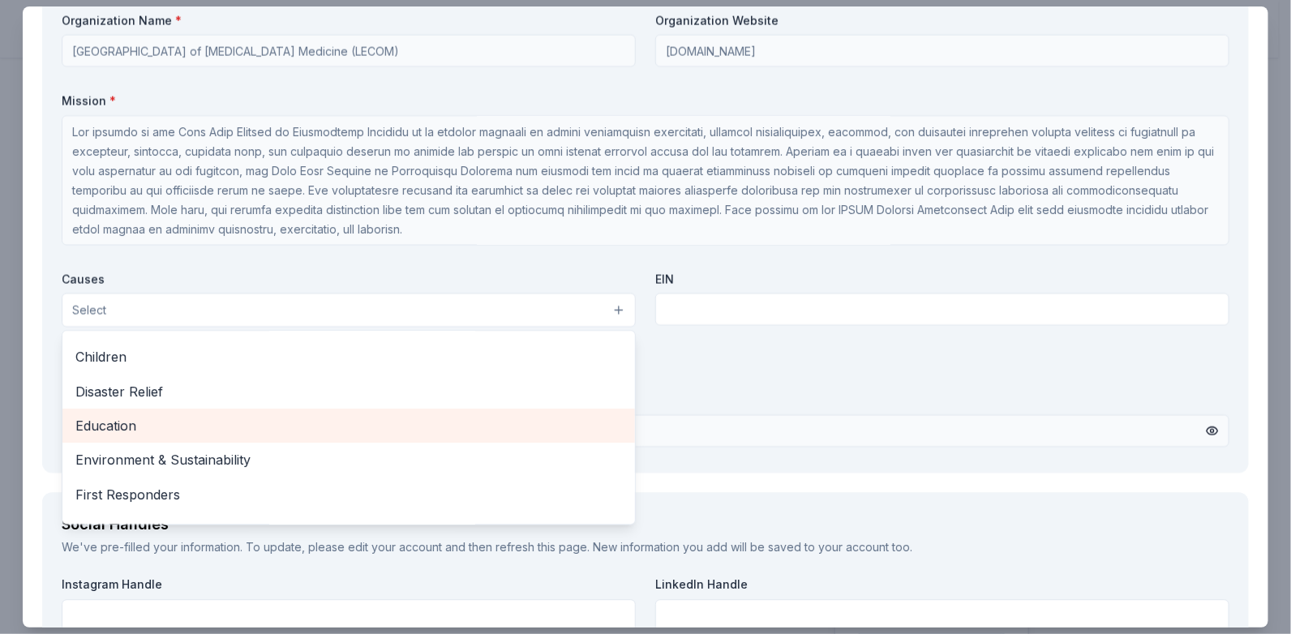
click at [106, 424] on span "Education" at bounding box center [348, 425] width 547 height 21
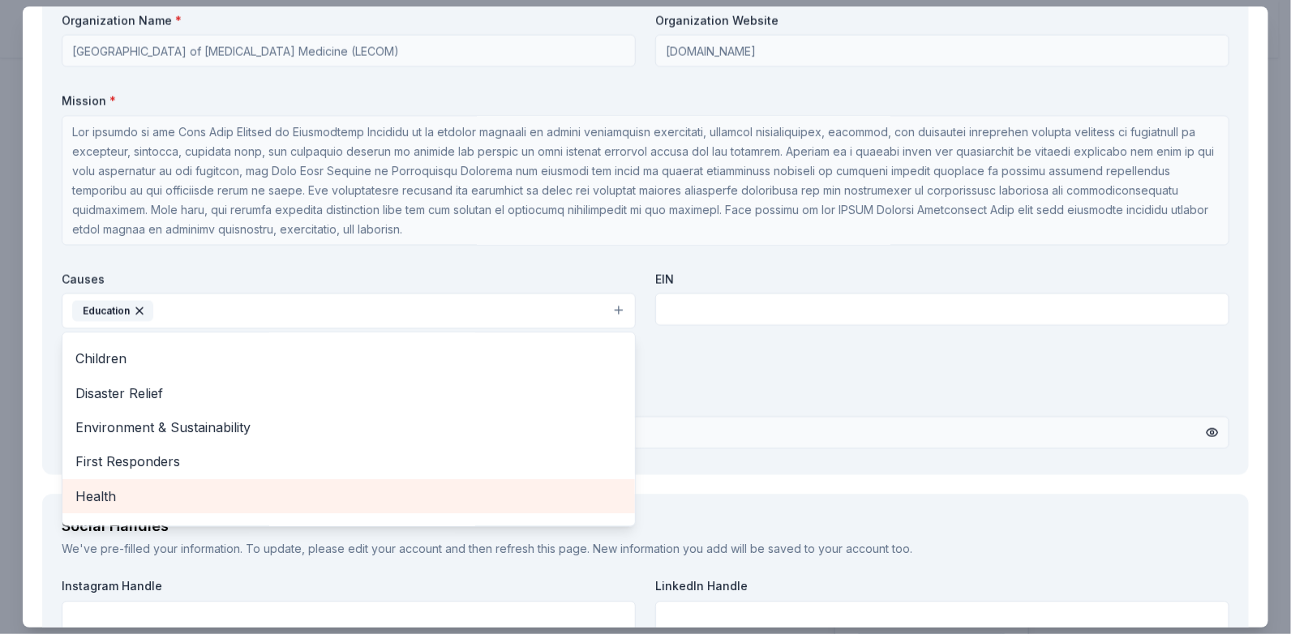
click at [101, 488] on span "Health" at bounding box center [348, 496] width 547 height 21
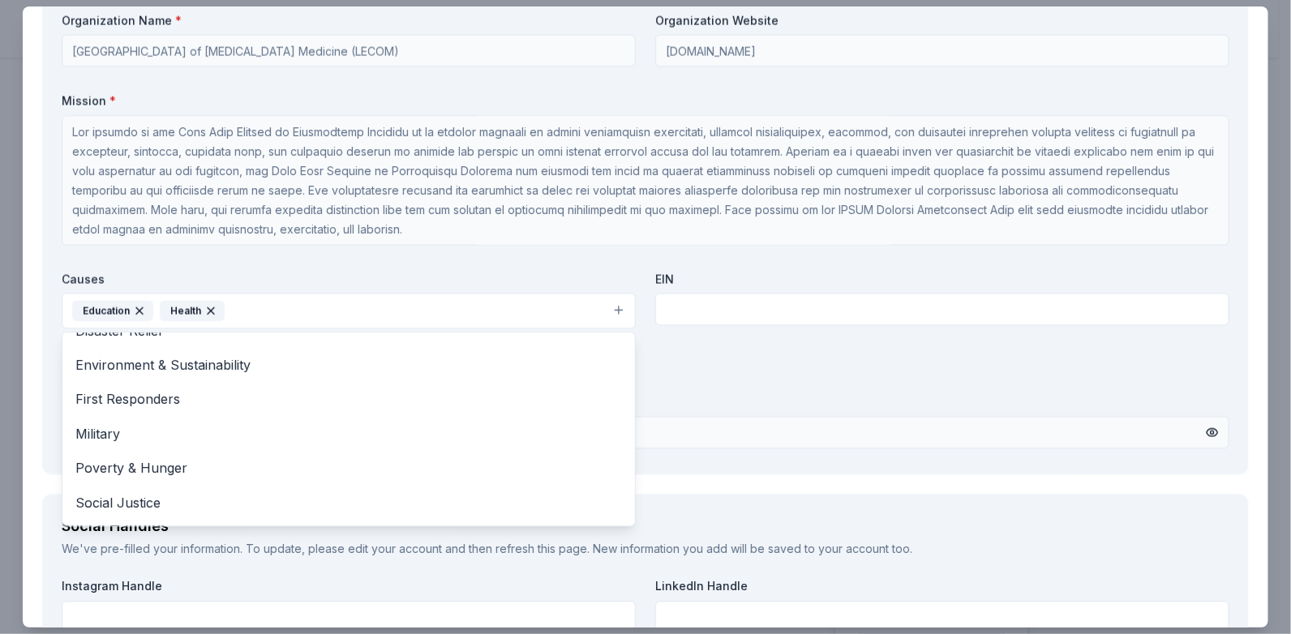
scroll to position [157, 0]
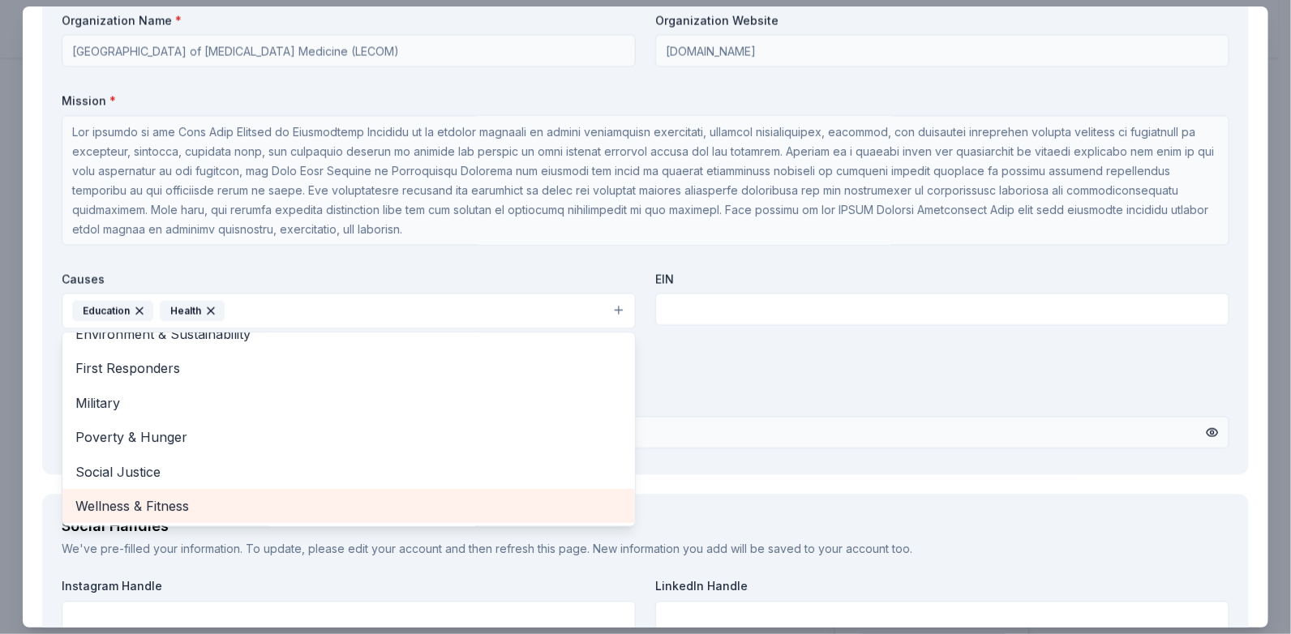
click at [169, 504] on span "Wellness & Fitness" at bounding box center [348, 505] width 547 height 21
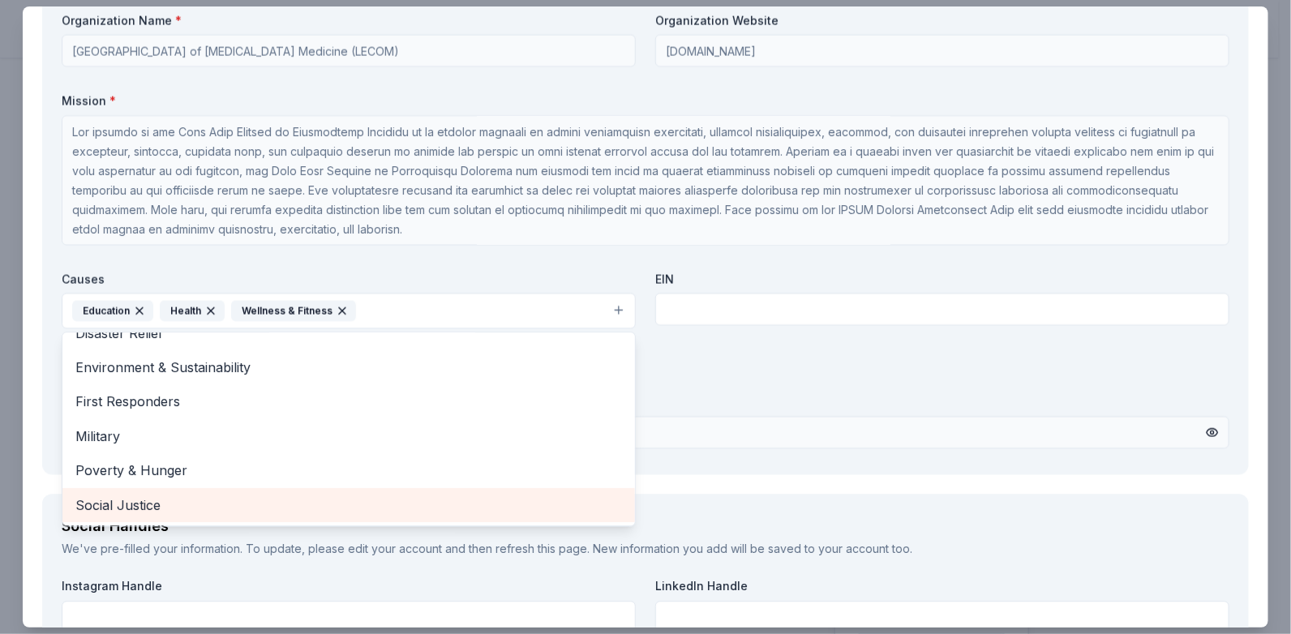
scroll to position [122, 0]
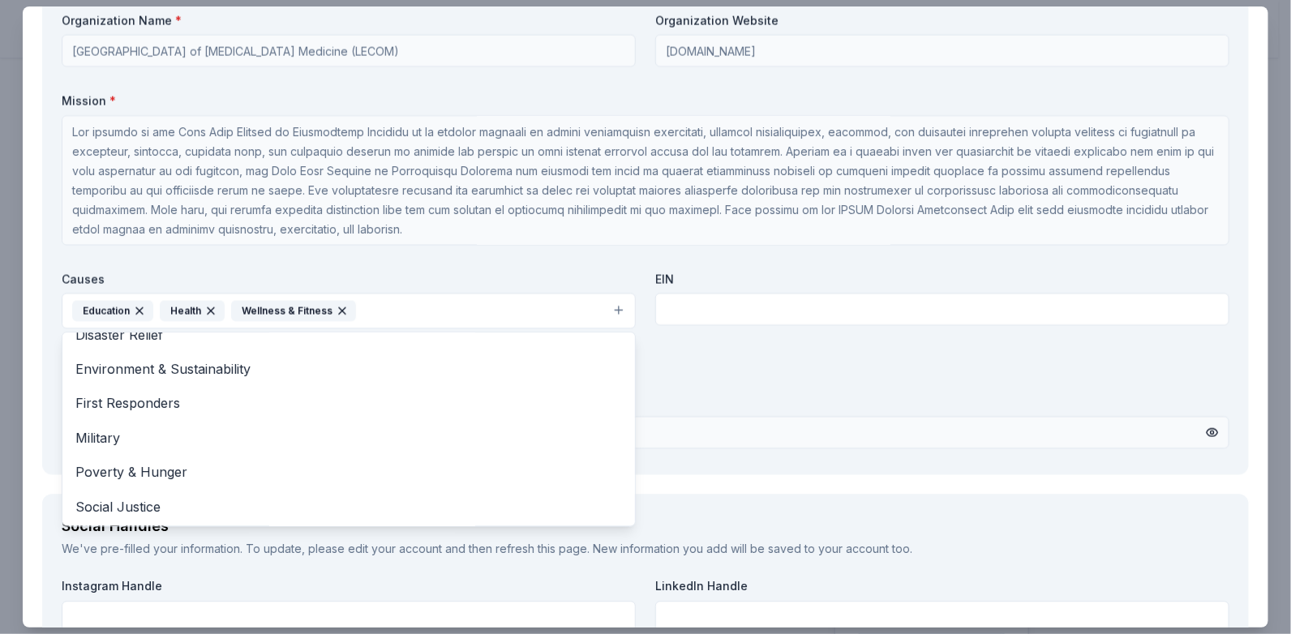
click at [894, 421] on div "Organization Name * [GEOGRAPHIC_DATA] of [MEDICAL_DATA] Medicine (LECOM) Organi…" at bounding box center [646, 233] width 1168 height 443
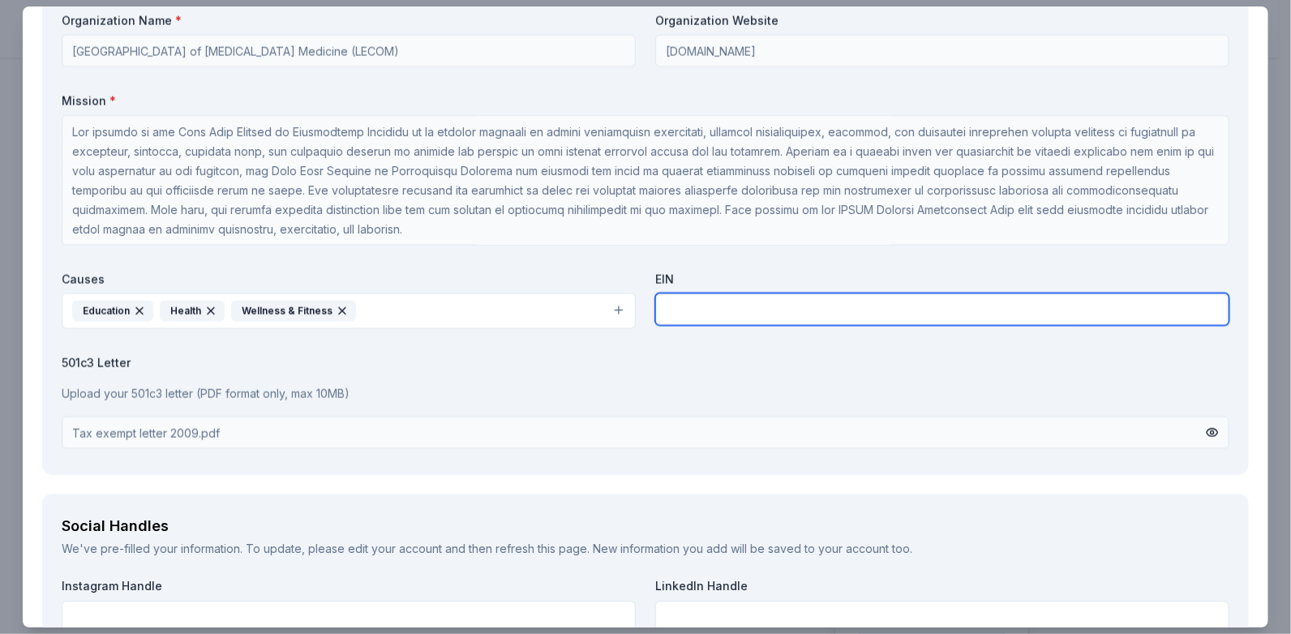
click at [677, 311] on input "text" at bounding box center [942, 309] width 574 height 32
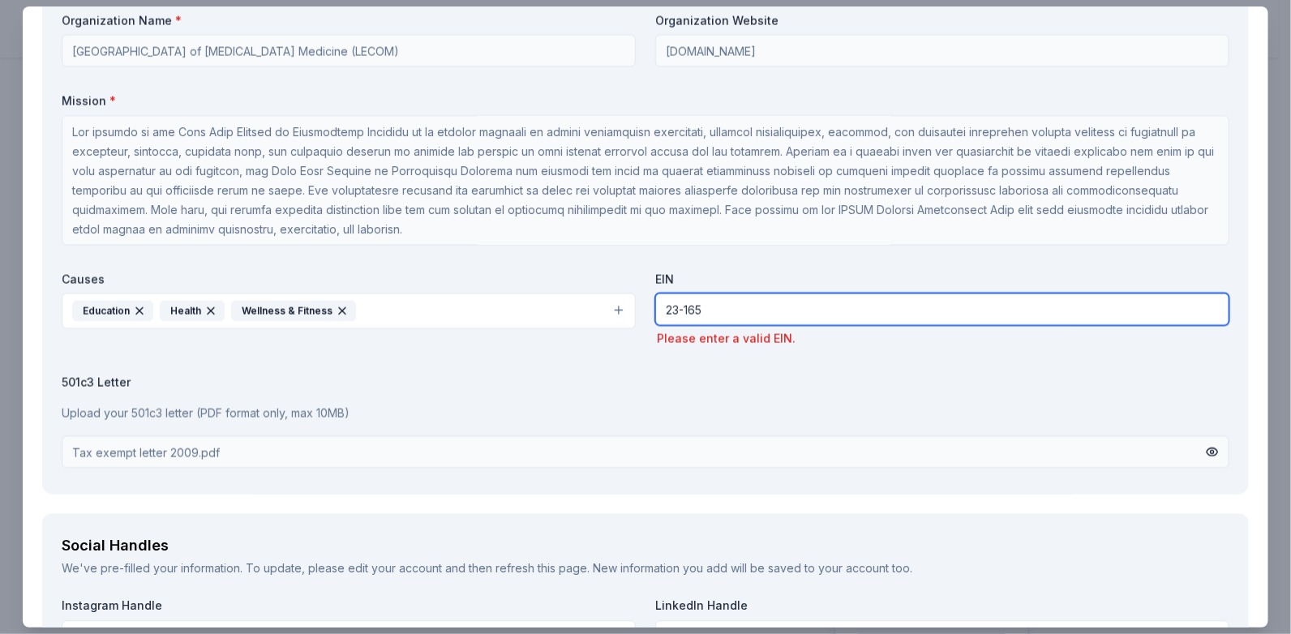
click at [668, 305] on input "23-165" at bounding box center [942, 309] width 574 height 32
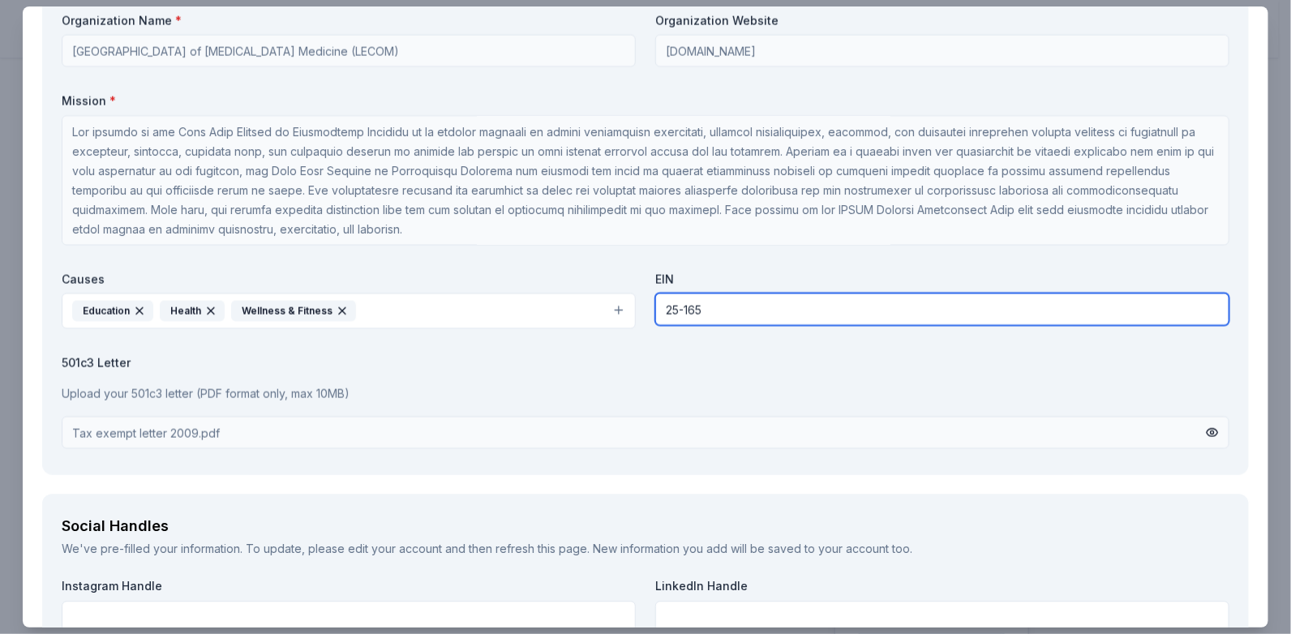
click at [706, 308] on input "25-165" at bounding box center [942, 309] width 574 height 32
type input "[US_EMPLOYER_IDENTIFICATION_NUMBER]"
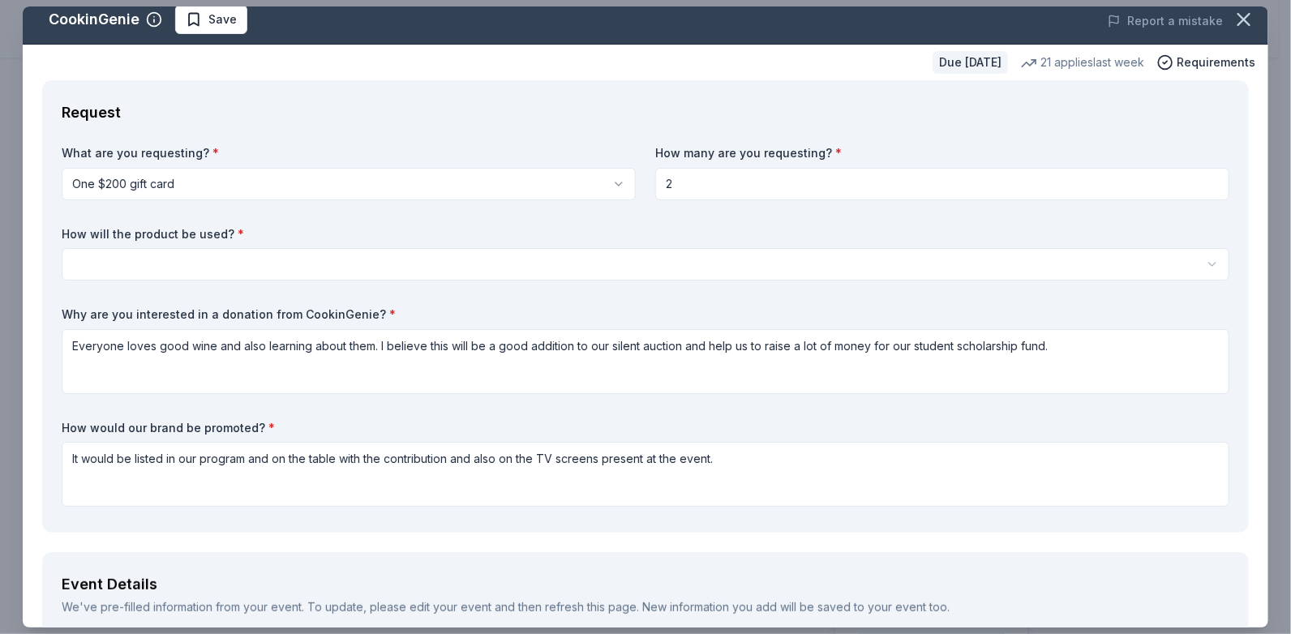
scroll to position [0, 0]
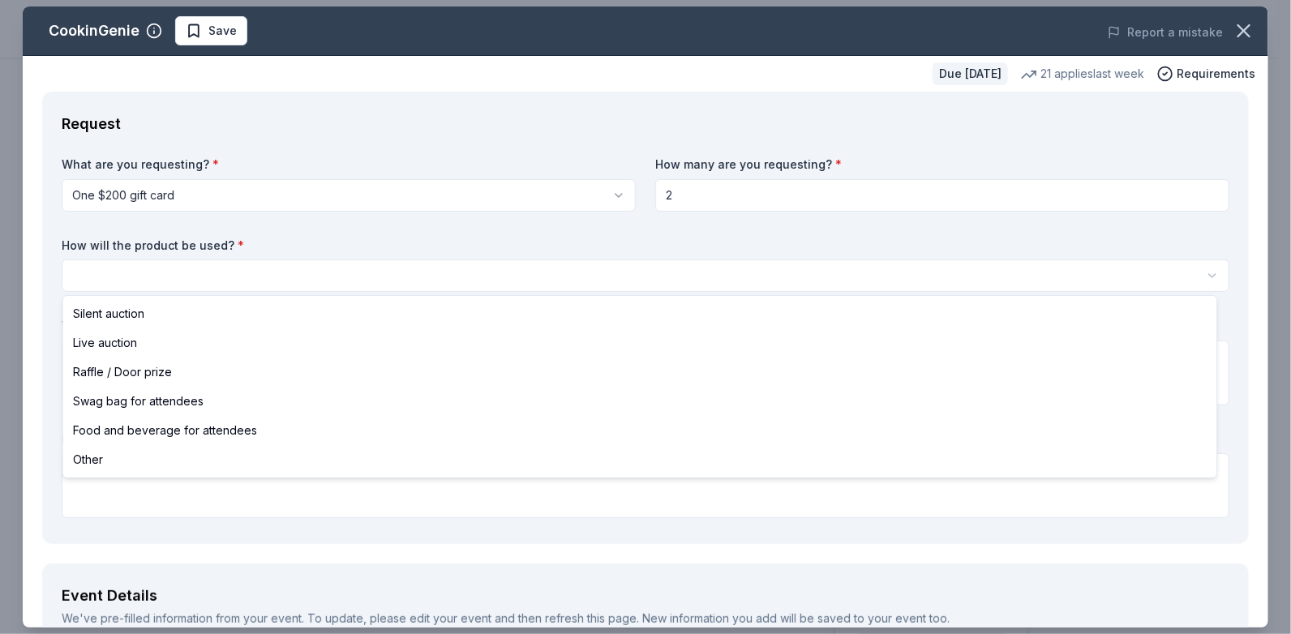
click at [106, 268] on html "LECOM Student Scholarship Fund Annual Gala Start free trial Earn Rewards Due in…" at bounding box center [645, 317] width 1291 height 634
select select "silentAuction"
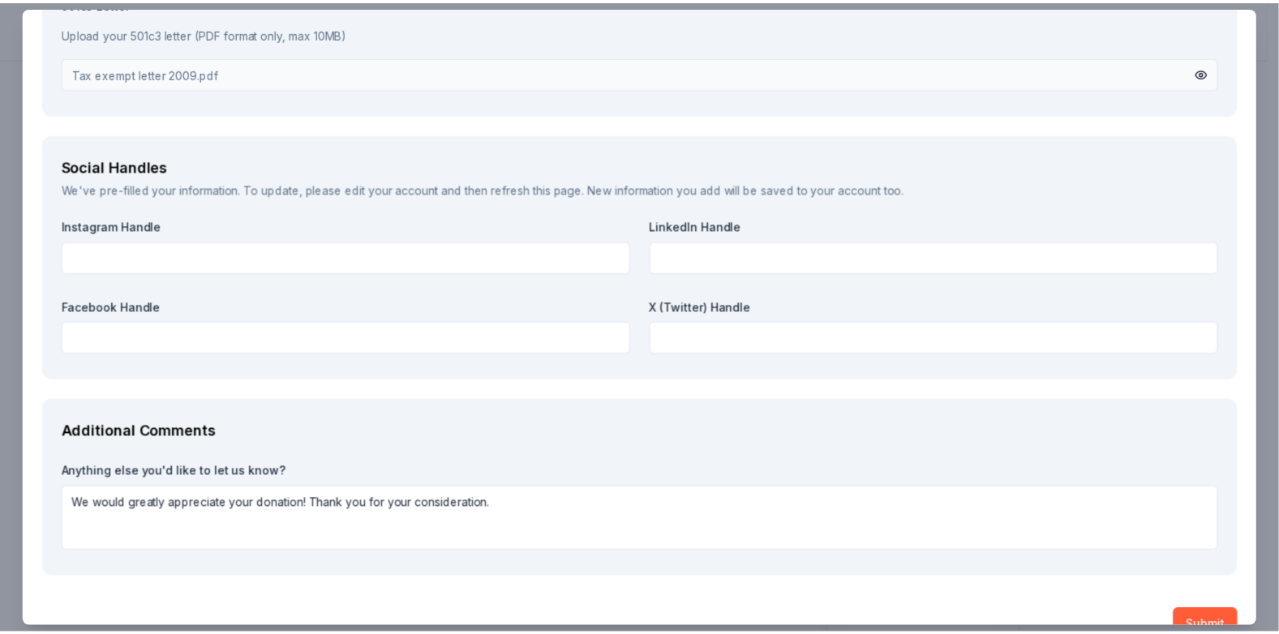
scroll to position [1837, 0]
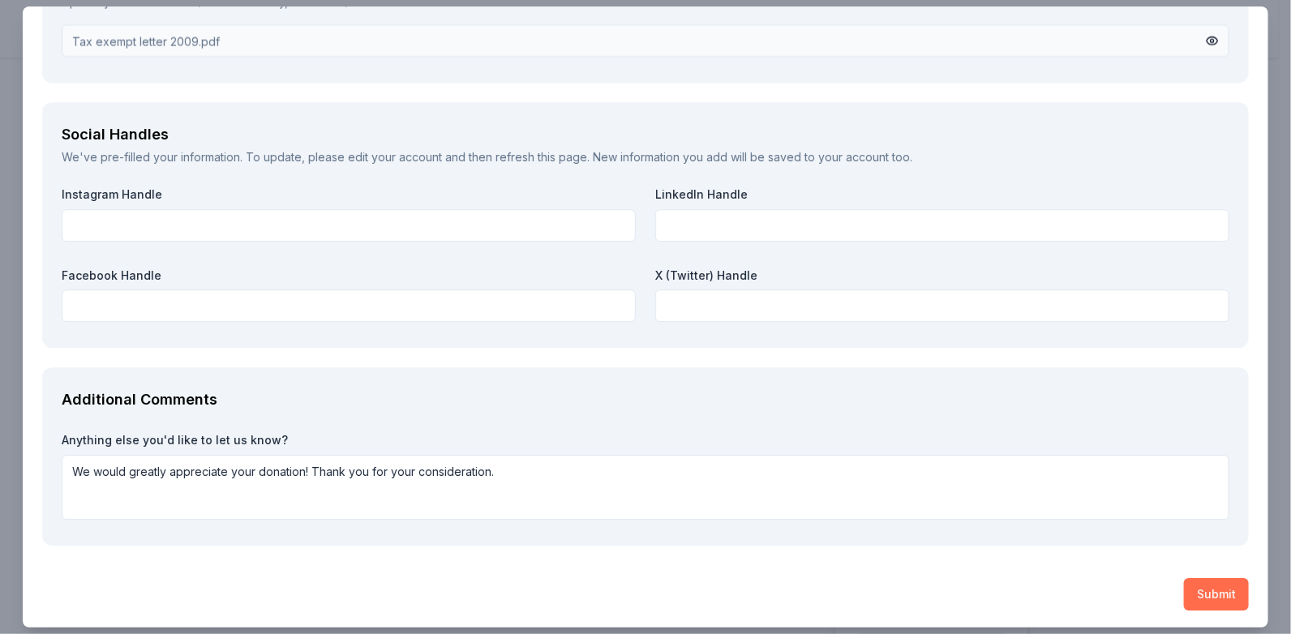
click at [1207, 593] on button "Submit" at bounding box center [1216, 594] width 65 height 32
